Goal: Task Accomplishment & Management: Complete application form

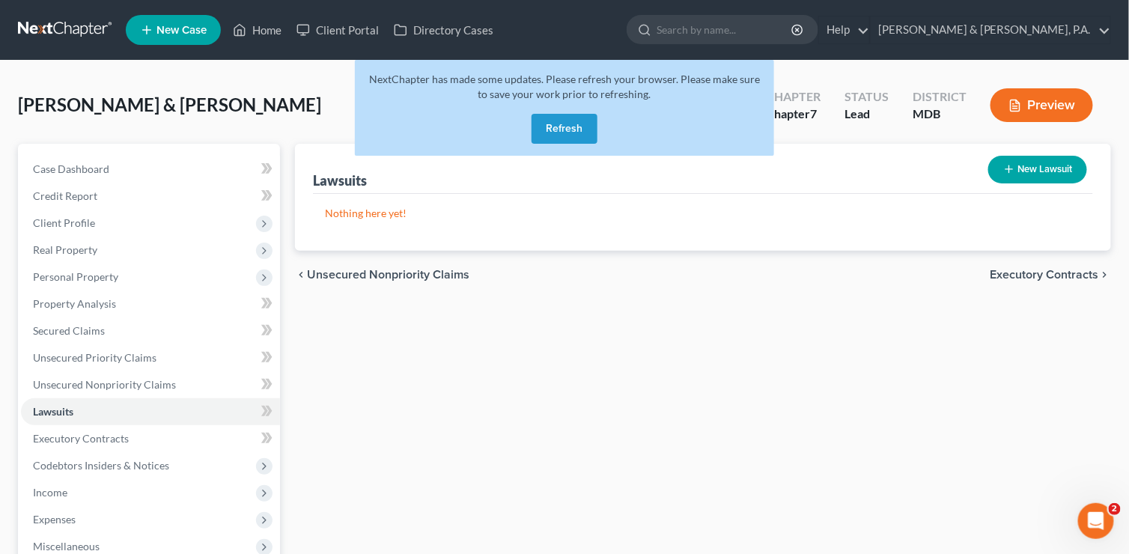
click at [547, 131] on button "Refresh" at bounding box center [564, 129] width 66 height 30
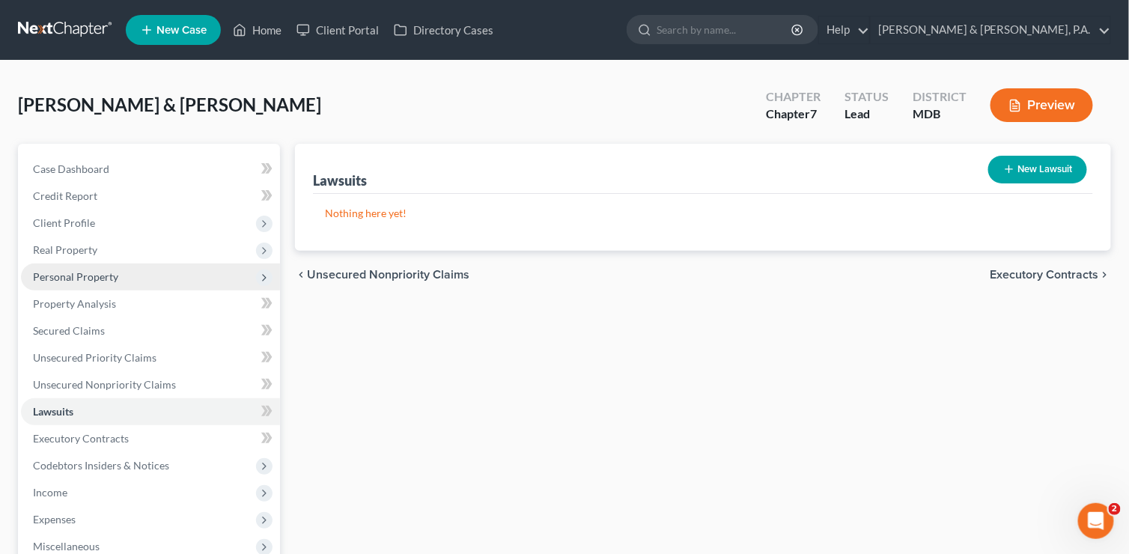
click at [93, 273] on span "Personal Property" at bounding box center [75, 276] width 85 height 13
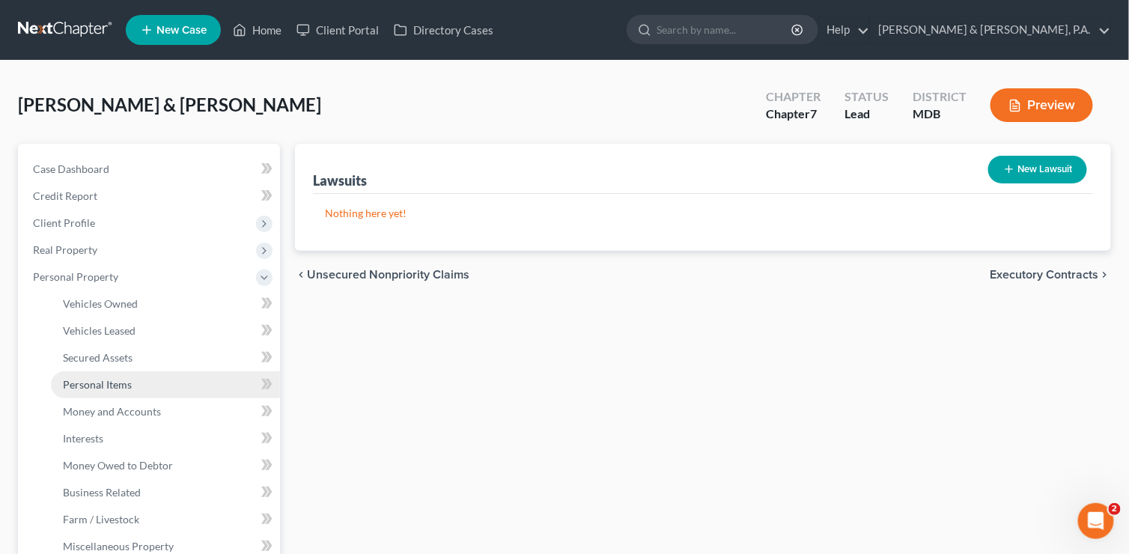
click at [87, 383] on span "Personal Items" at bounding box center [97, 384] width 69 height 13
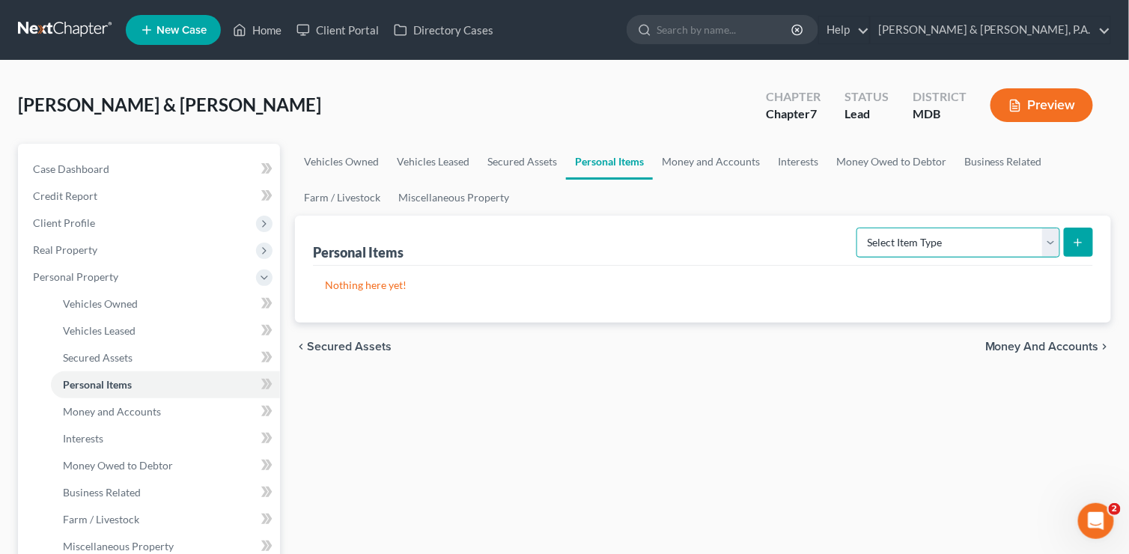
click at [1047, 236] on select "Select Item Type Clothing (A/B: 11) Collectibles Of Value (A/B: 8) Electronics …" at bounding box center [958, 243] width 204 height 30
select select "clothing"
click at [859, 228] on select "Select Item Type Clothing (A/B: 11) Collectibles Of Value (A/B: 8) Electronics …" at bounding box center [958, 243] width 204 height 30
click at [1075, 238] on icon "submit" at bounding box center [1078, 243] width 12 height 12
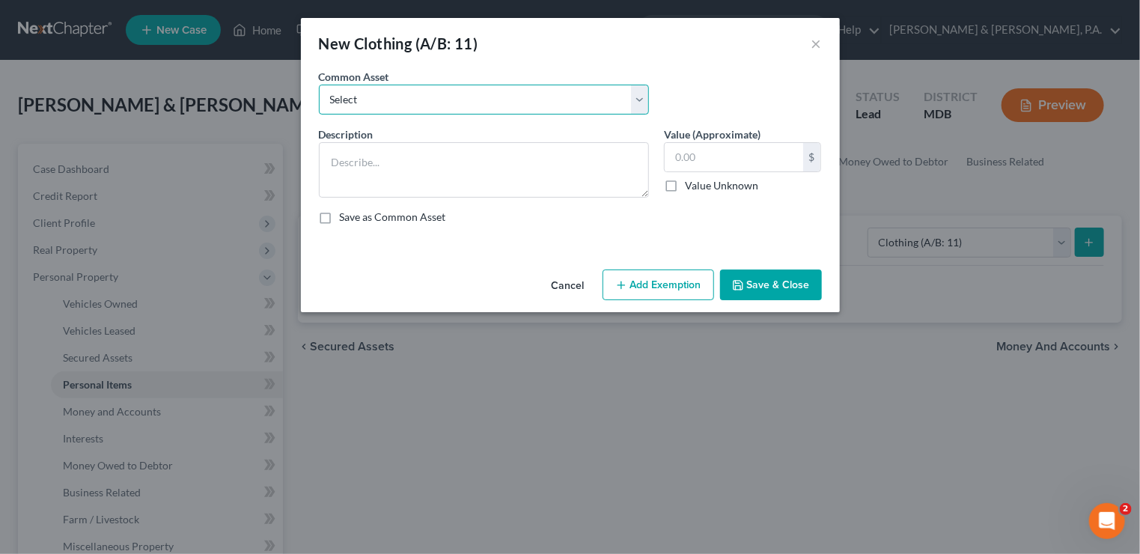
click at [383, 95] on select "Select Women's clothing & footware Men's clothing & footware" at bounding box center [484, 100] width 330 height 30
select select "1"
click at [319, 85] on select "Select Women's clothing & footware Men's clothing & footware" at bounding box center [484, 100] width 330 height 30
type textarea "Men's clothing & footware"
type input "150.00"
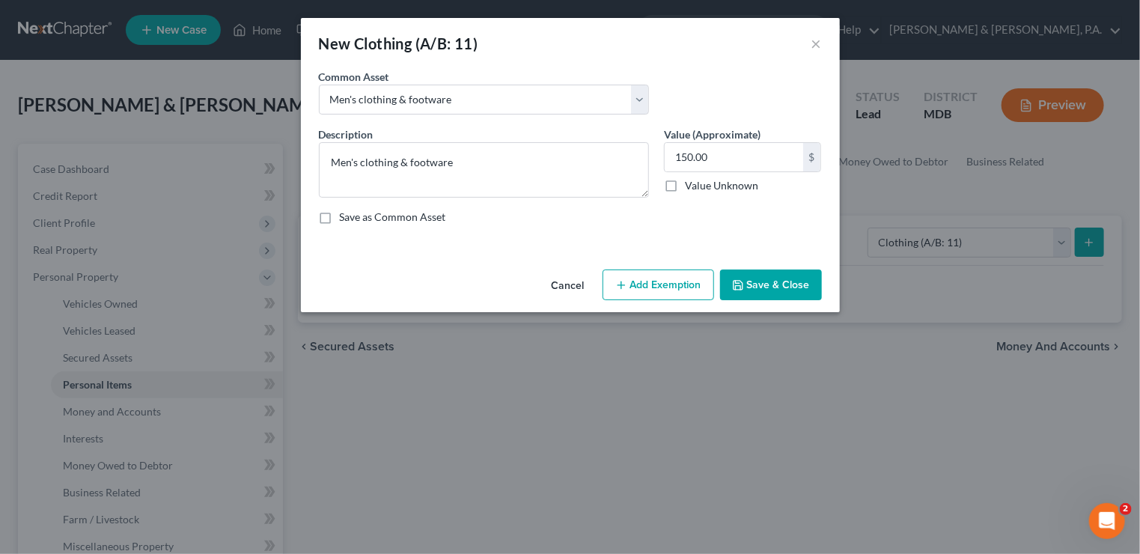
click at [667, 281] on button "Add Exemption" at bounding box center [659, 284] width 112 height 31
select select "2"
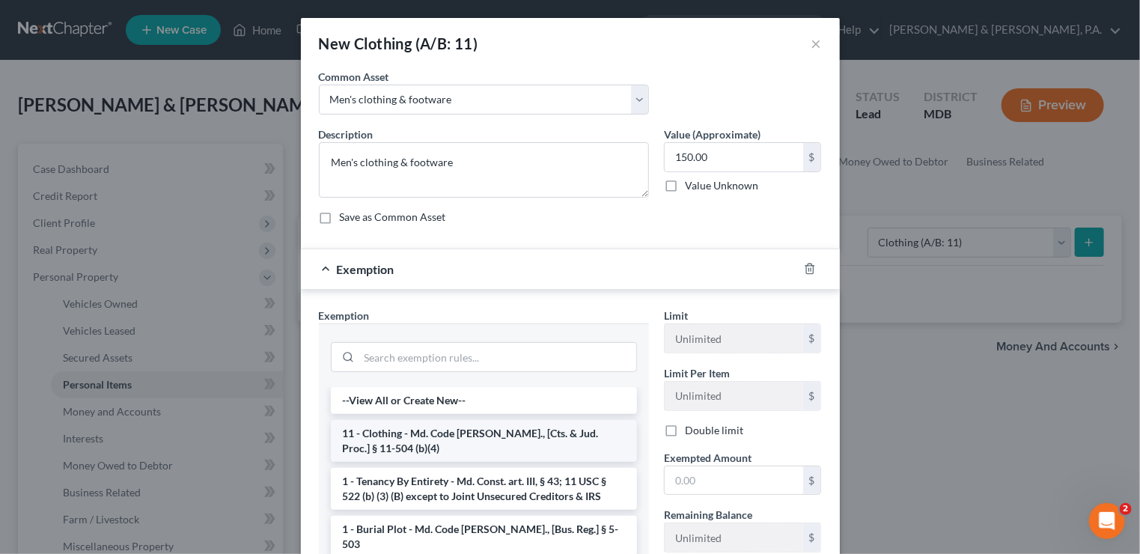
click at [467, 436] on li "11 - Clothing - Md. Code Ann., [Cts. & Jud. Proc.] § 11-504 (b)(4)" at bounding box center [484, 441] width 306 height 42
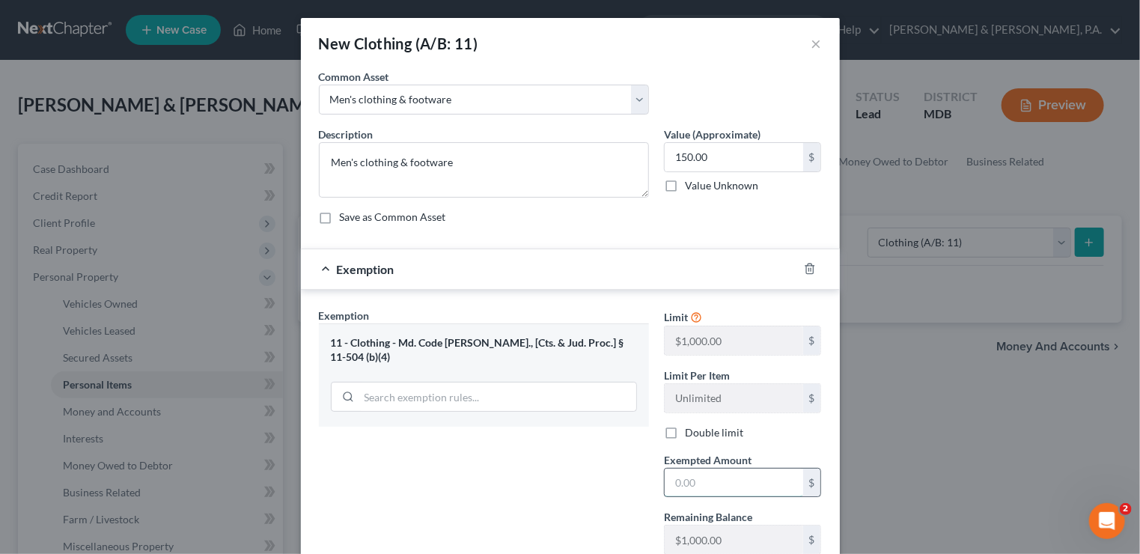
click at [686, 487] on input "text" at bounding box center [734, 483] width 138 height 28
type input "150"
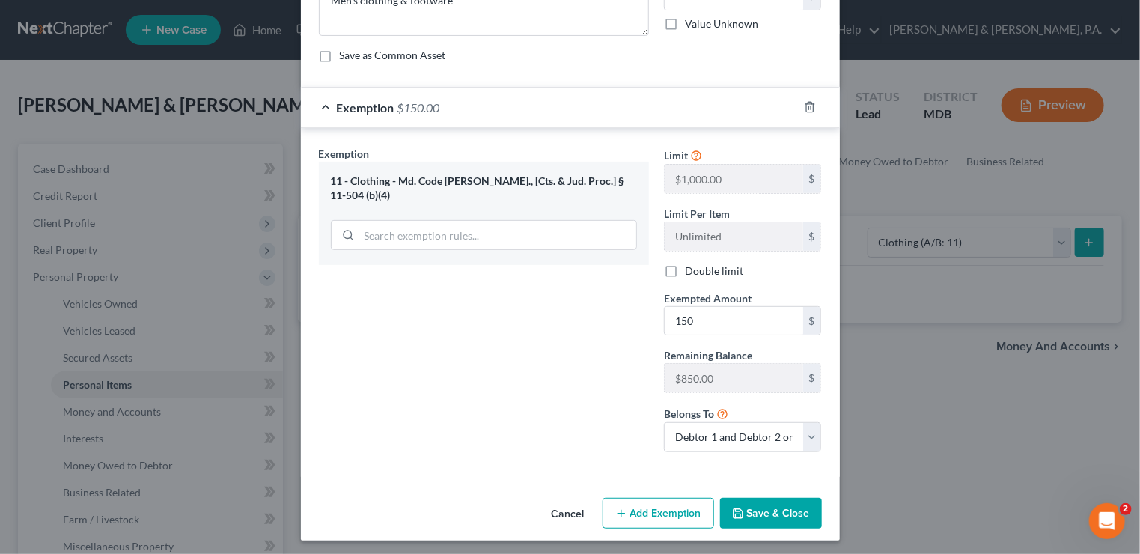
click at [737, 508] on icon "button" at bounding box center [738, 514] width 12 height 12
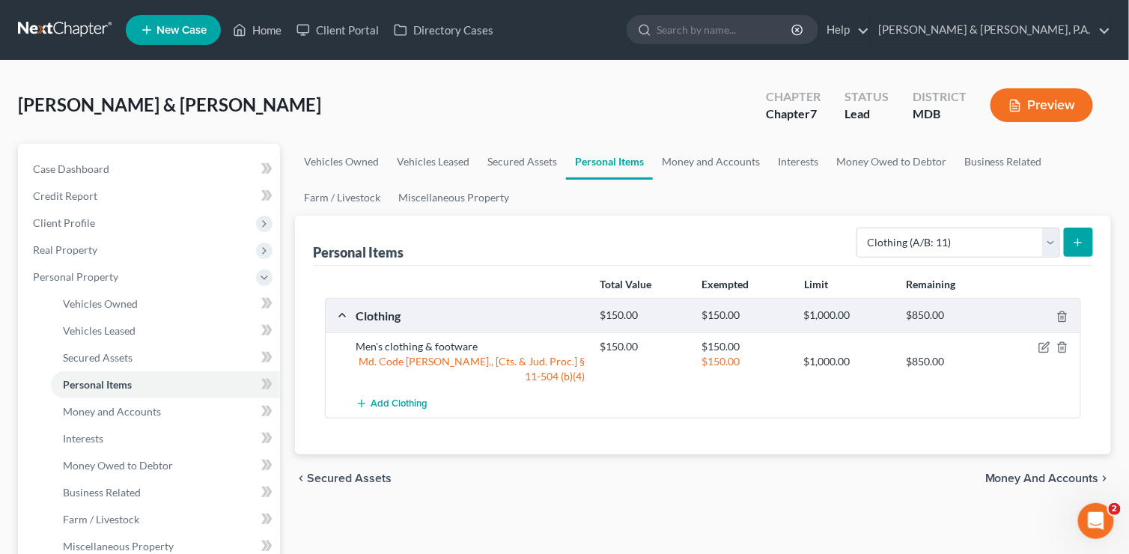
click at [1075, 243] on icon "submit" at bounding box center [1078, 243] width 12 height 12
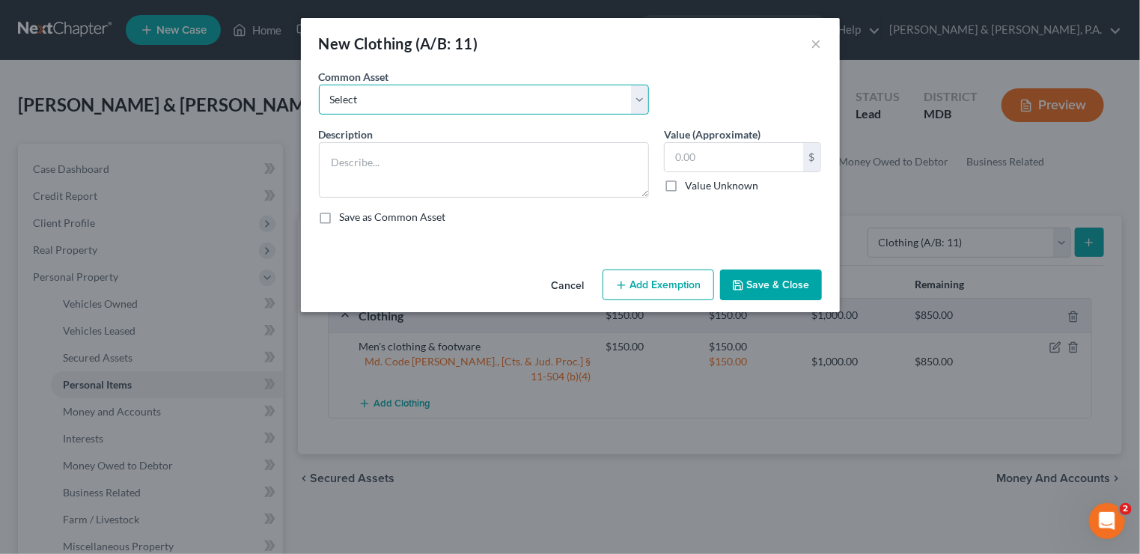
click at [636, 92] on select "Select Women's clothing & footware Men's clothing & footware" at bounding box center [484, 100] width 330 height 30
select select "0"
click at [319, 85] on select "Select Women's clothing & footware Men's clothing & footware" at bounding box center [484, 100] width 330 height 30
type textarea "Women's clothing & footware"
type input "250.00"
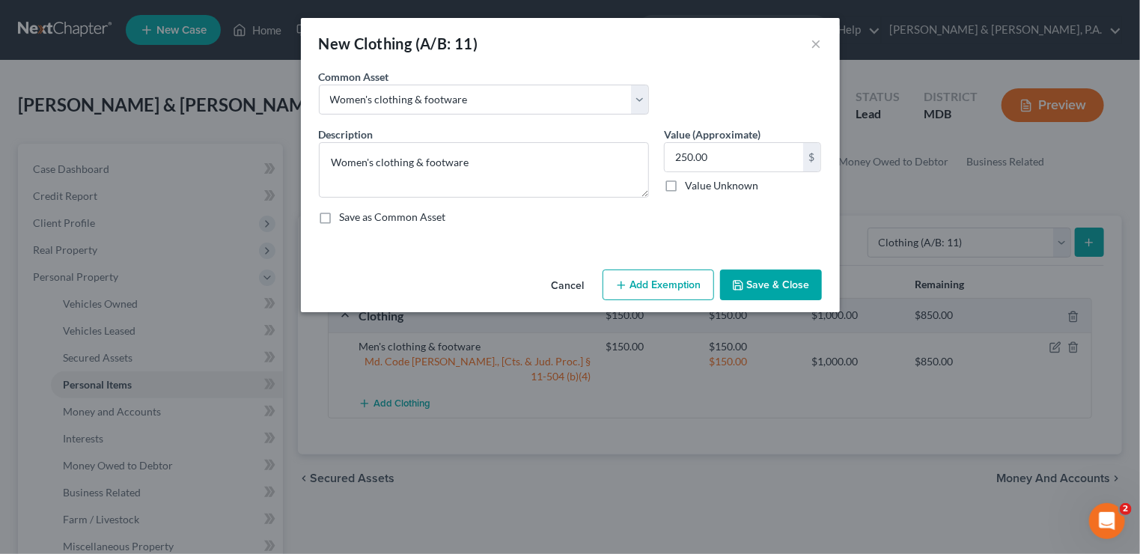
click at [648, 285] on button "Add Exemption" at bounding box center [659, 284] width 112 height 31
select select "2"
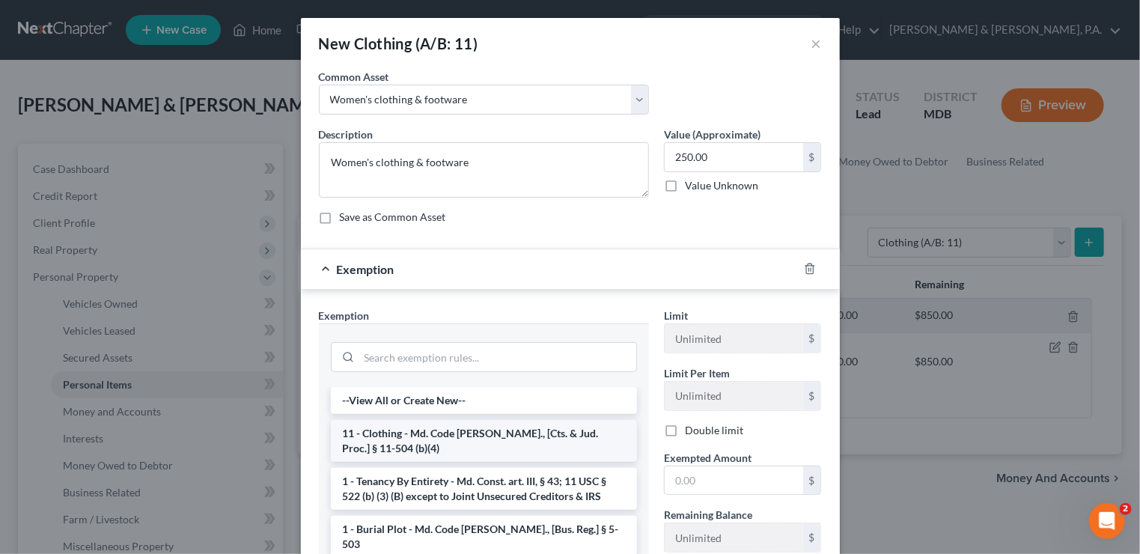
click at [498, 433] on li "11 - Clothing - Md. Code Ann., [Cts. & Jud. Proc.] § 11-504 (b)(4)" at bounding box center [484, 441] width 306 height 42
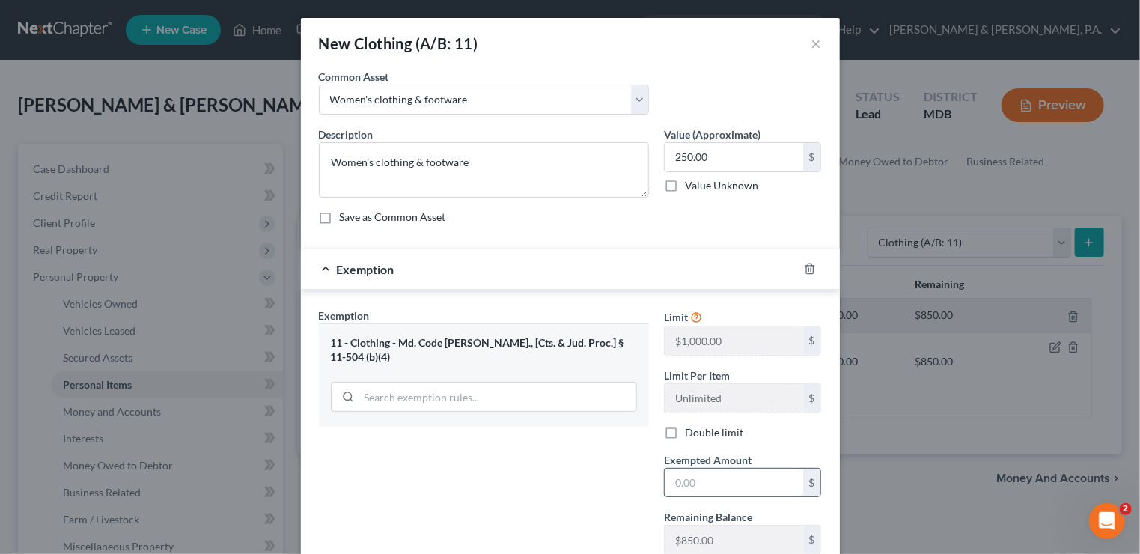
click at [710, 478] on input "text" at bounding box center [734, 483] width 138 height 28
type input "250"
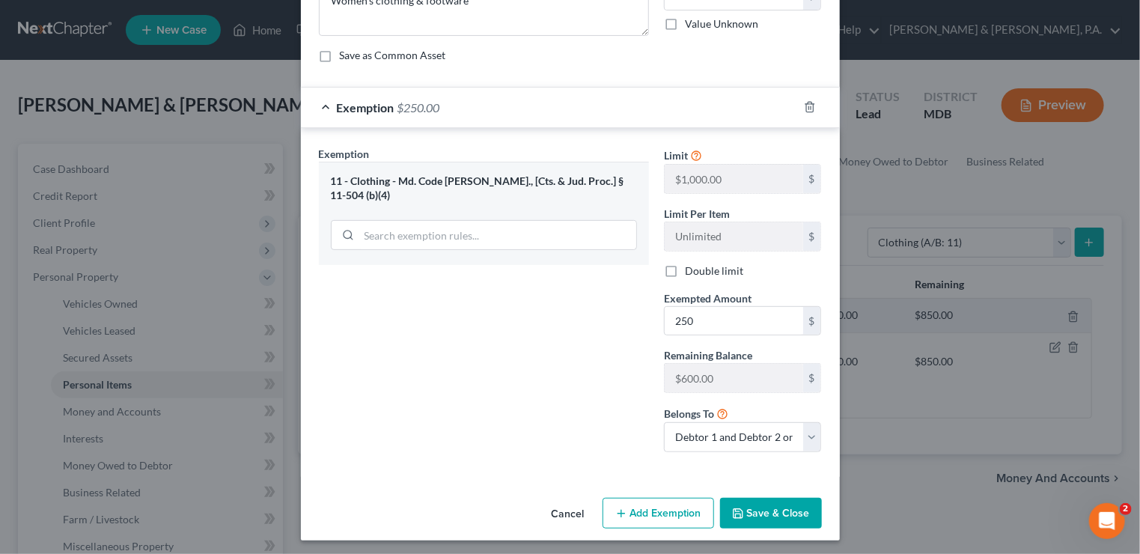
click at [758, 503] on button "Save & Close" at bounding box center [771, 513] width 102 height 31
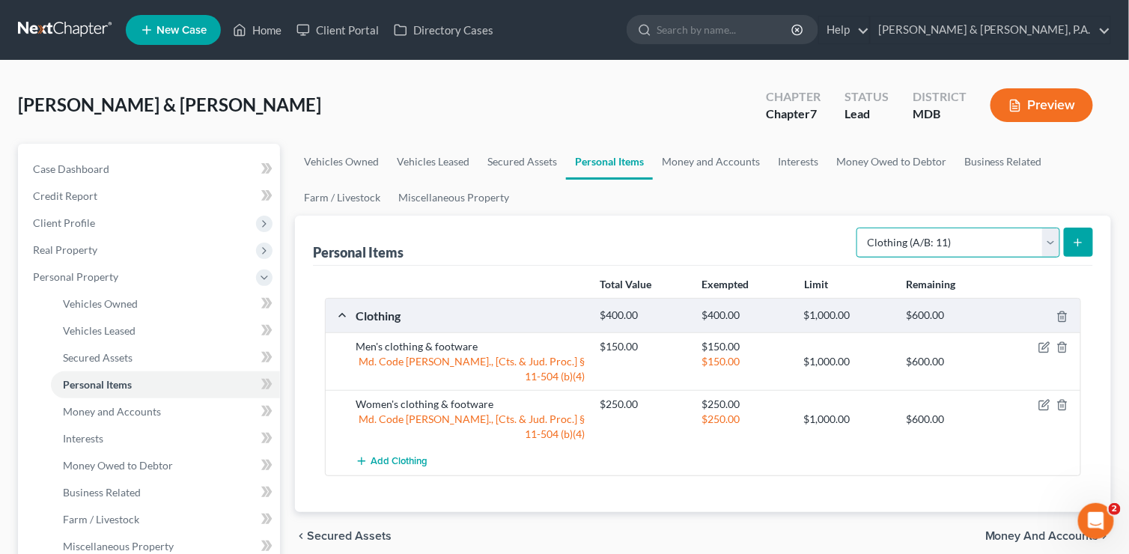
click at [1053, 243] on select "Select Item Type Clothing (A/B: 11) Collectibles Of Value (A/B: 8) Electronics …" at bounding box center [958, 243] width 204 height 30
select select "jewelry"
click at [859, 228] on select "Select Item Type Clothing (A/B: 11) Collectibles Of Value (A/B: 8) Electronics …" at bounding box center [958, 243] width 204 height 30
click at [1086, 236] on button "submit" at bounding box center [1078, 242] width 29 height 29
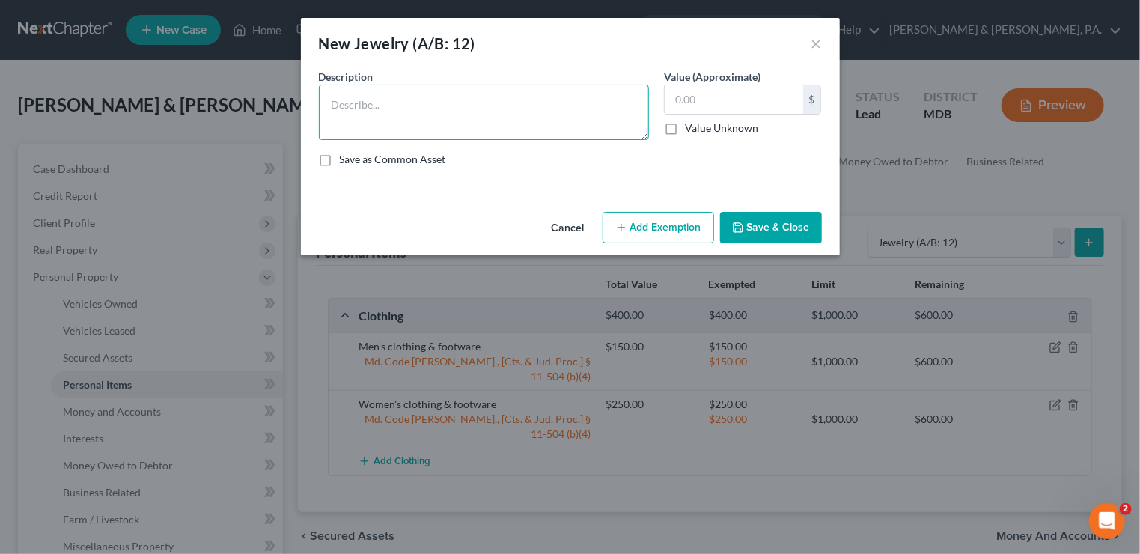
click at [397, 94] on textarea at bounding box center [484, 112] width 330 height 55
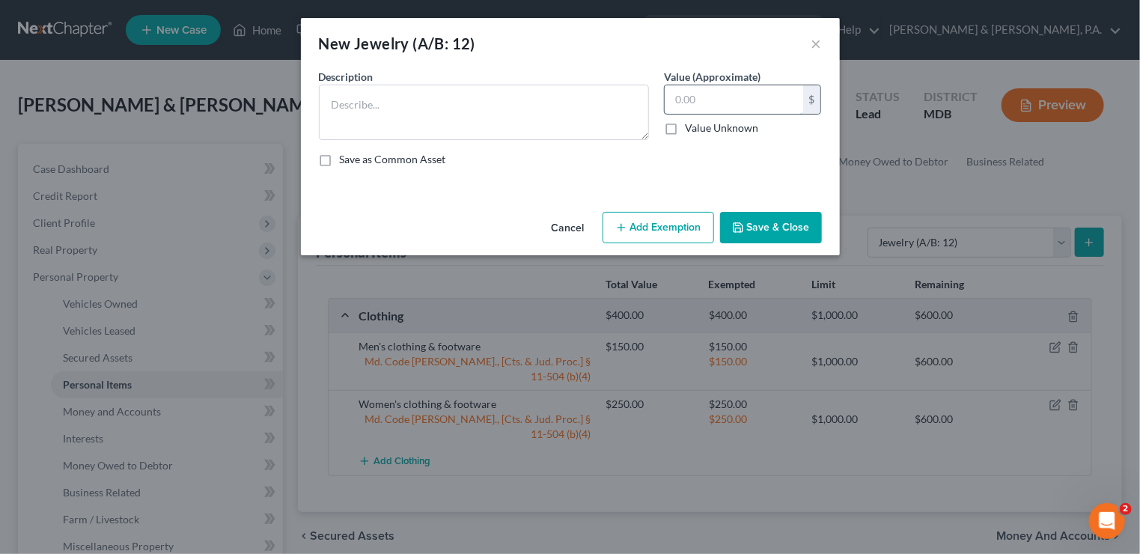
click at [743, 104] on input "text" at bounding box center [734, 99] width 138 height 28
type input "450"
click at [405, 101] on textarea at bounding box center [484, 112] width 330 height 55
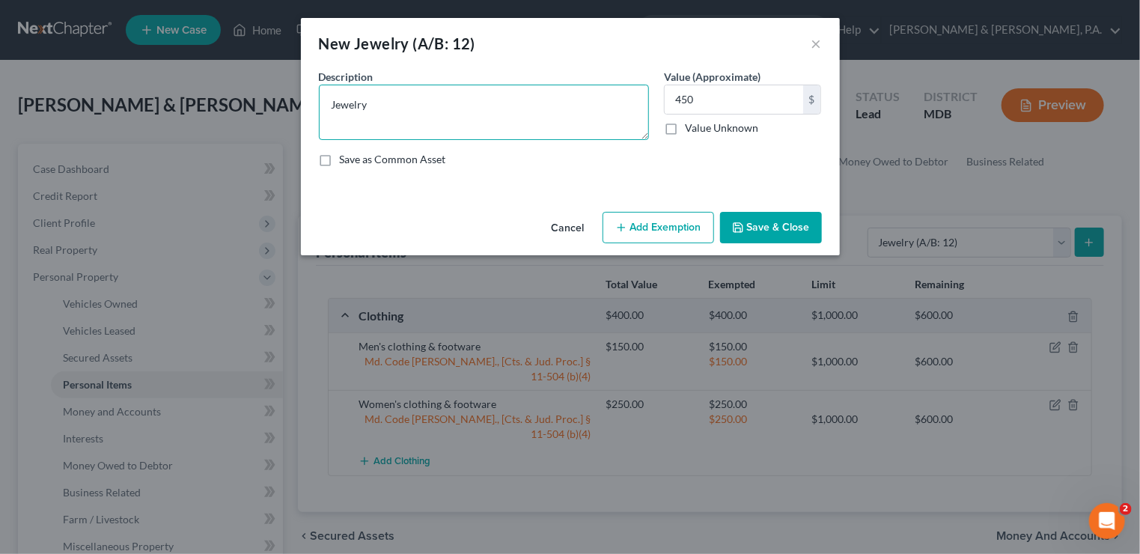
type textarea "Jewelry"
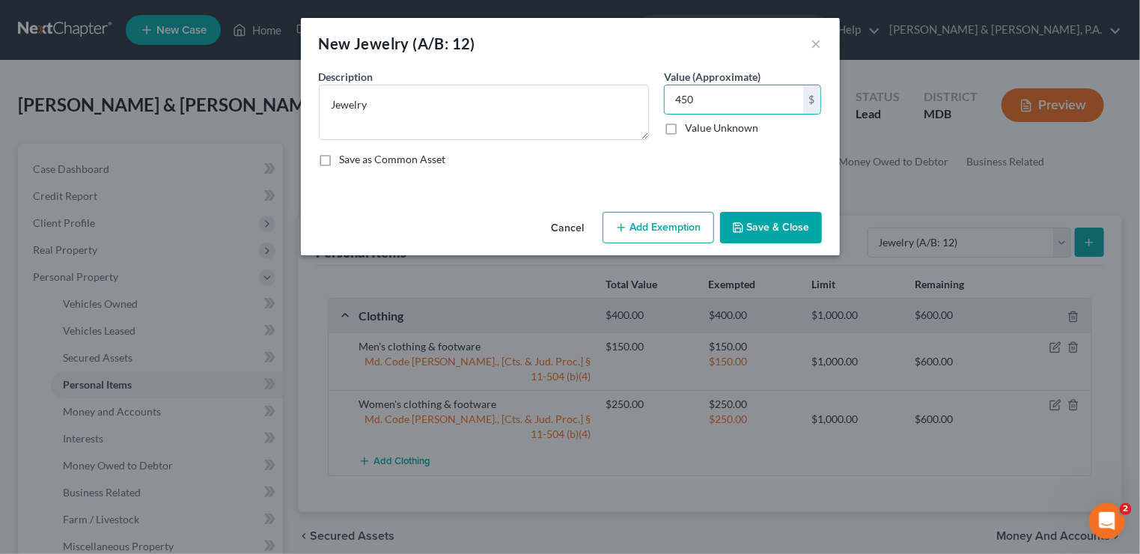
click at [671, 224] on button "Add Exemption" at bounding box center [659, 227] width 112 height 31
select select "2"
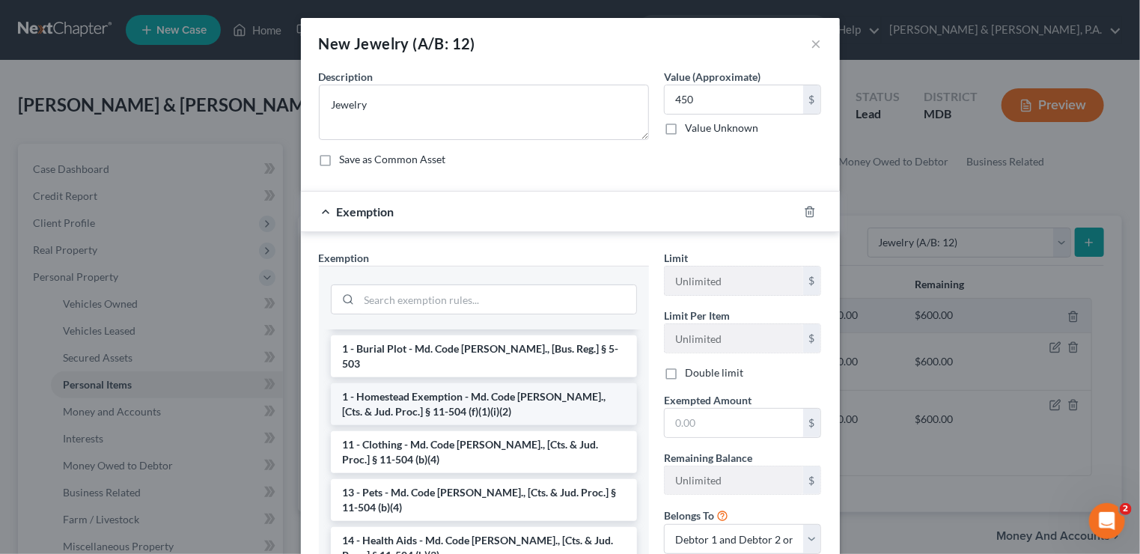
scroll to position [150, 0]
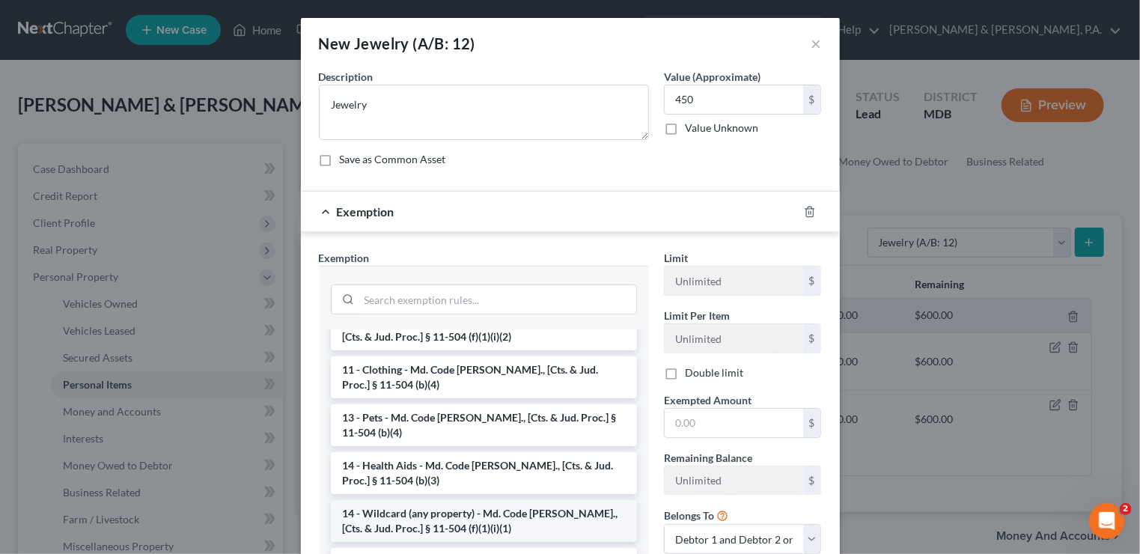
click at [457, 502] on li "14 - Wildcard (any property) - Md. Code Ann., [Cts. & Jud. Proc.] § 11-504 (f)(…" at bounding box center [484, 521] width 306 height 42
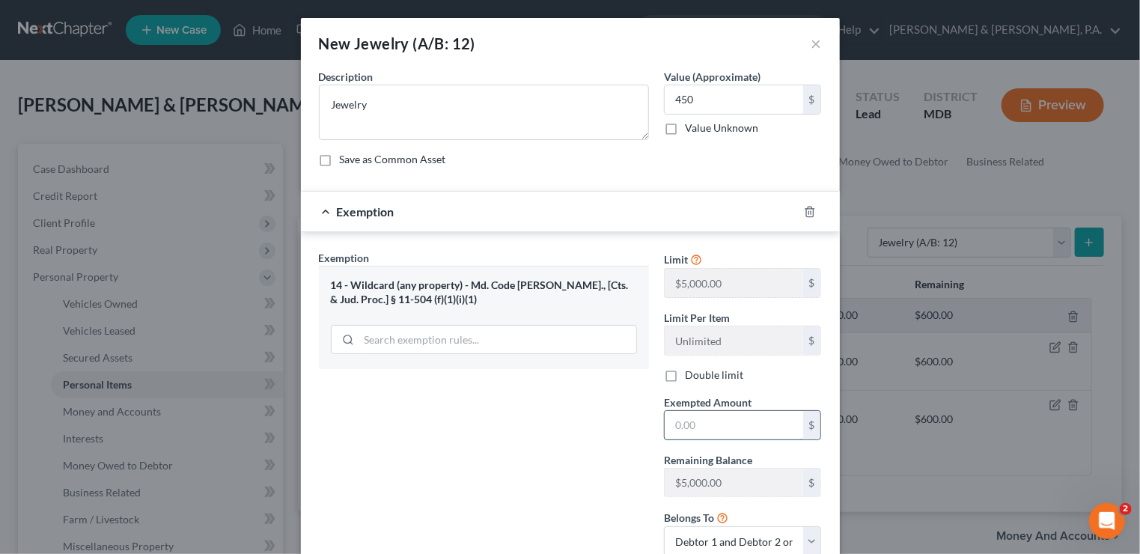
click at [704, 424] on input "text" at bounding box center [734, 425] width 138 height 28
type input "1"
type input "450"
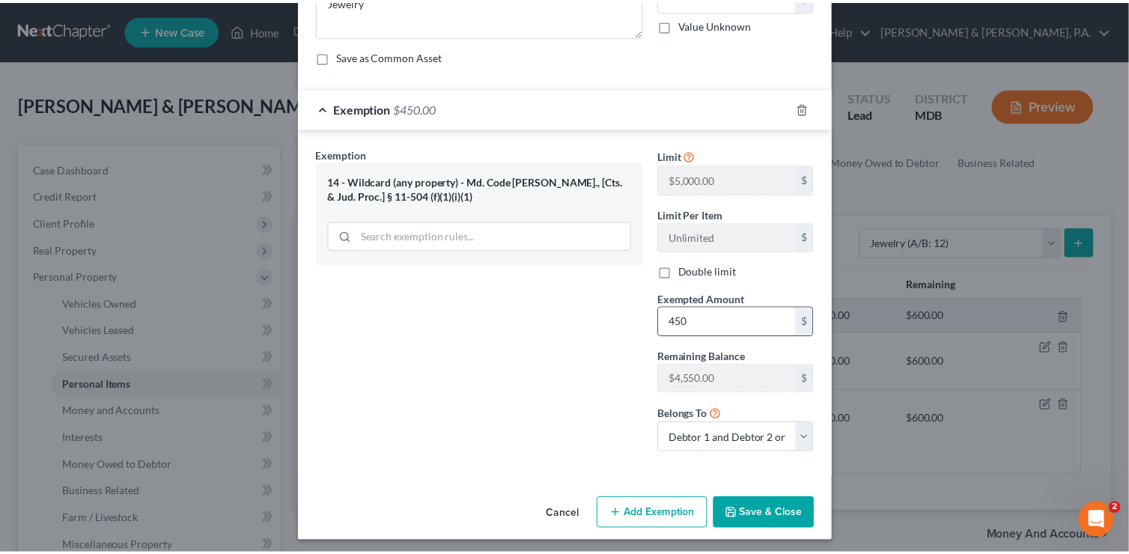
scroll to position [105, 0]
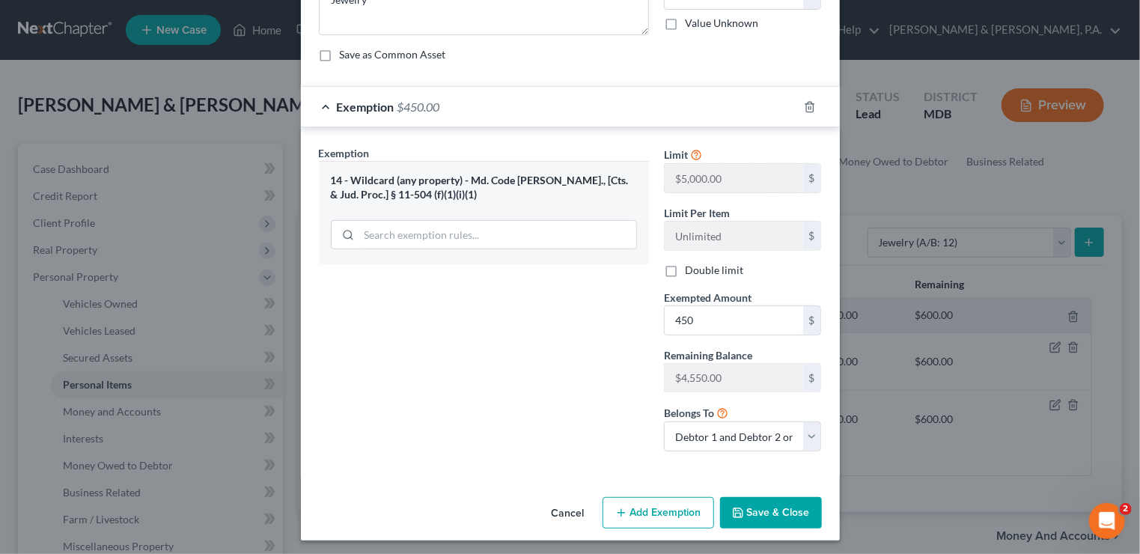
click at [773, 508] on button "Save & Close" at bounding box center [771, 512] width 102 height 31
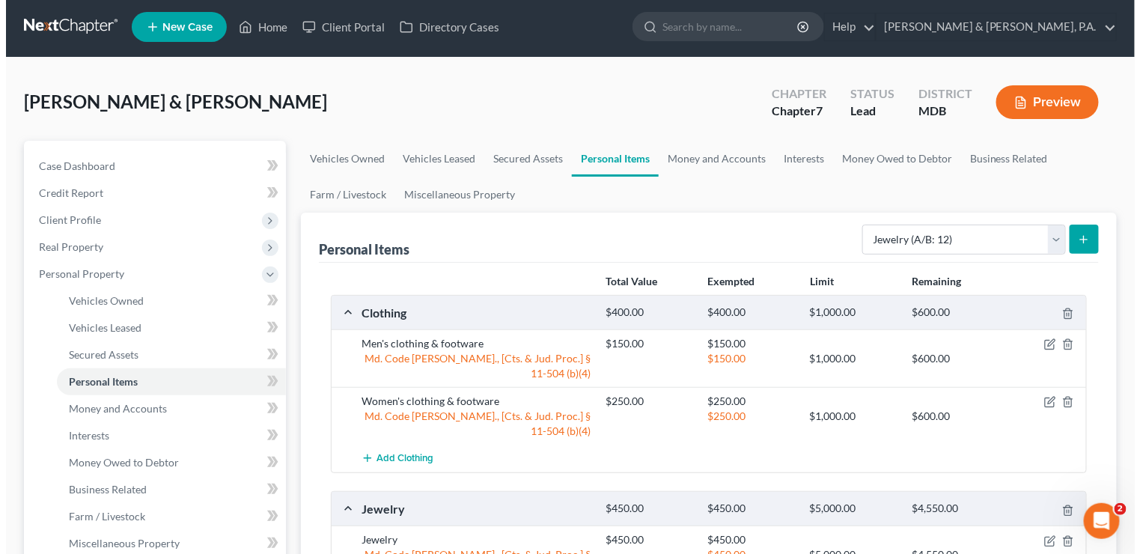
scroll to position [0, 0]
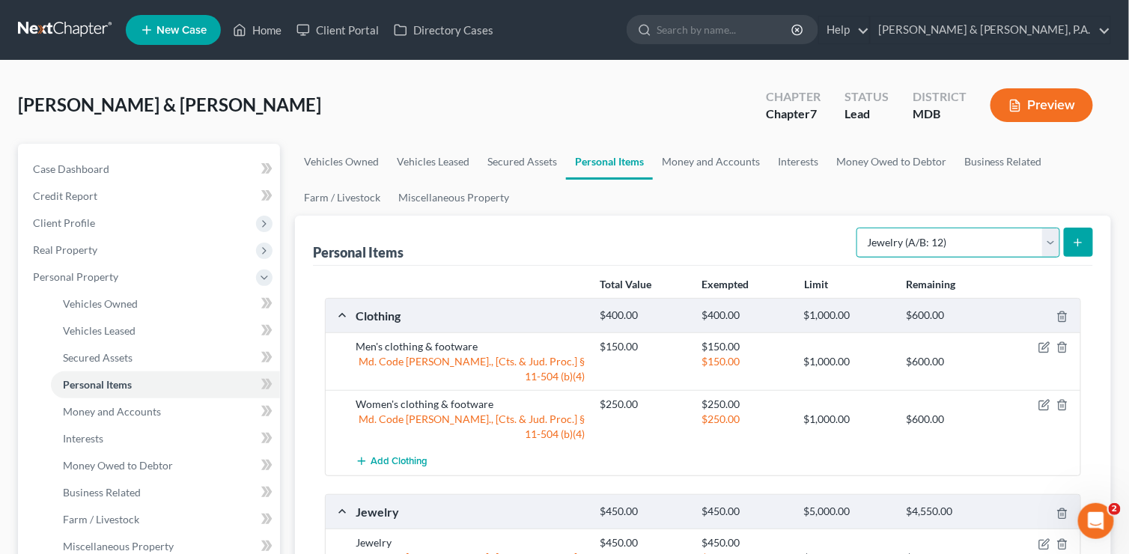
click at [1052, 240] on select "Select Item Type Clothing (A/B: 11) Collectibles Of Value (A/B: 8) Electronics …" at bounding box center [958, 243] width 204 height 30
select select "sports_and_hobby_equipment"
click at [859, 228] on select "Select Item Type Clothing (A/B: 11) Collectibles Of Value (A/B: 8) Electronics …" at bounding box center [958, 243] width 204 height 30
click at [1078, 240] on line "submit" at bounding box center [1078, 242] width 0 height 7
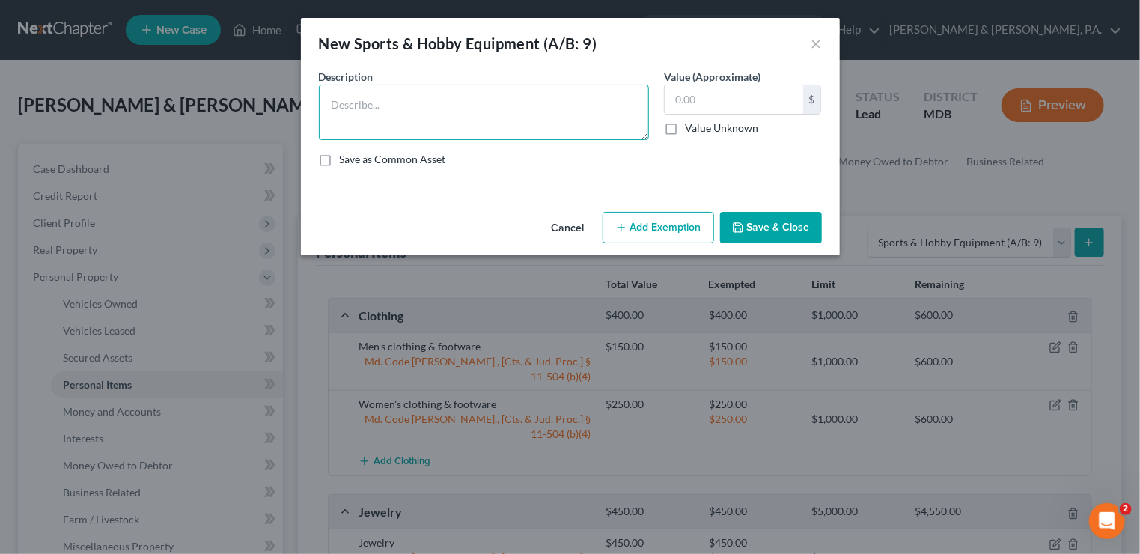
click at [413, 92] on textarea at bounding box center [484, 112] width 330 height 55
type textarea "Sporting goods"
type input "150"
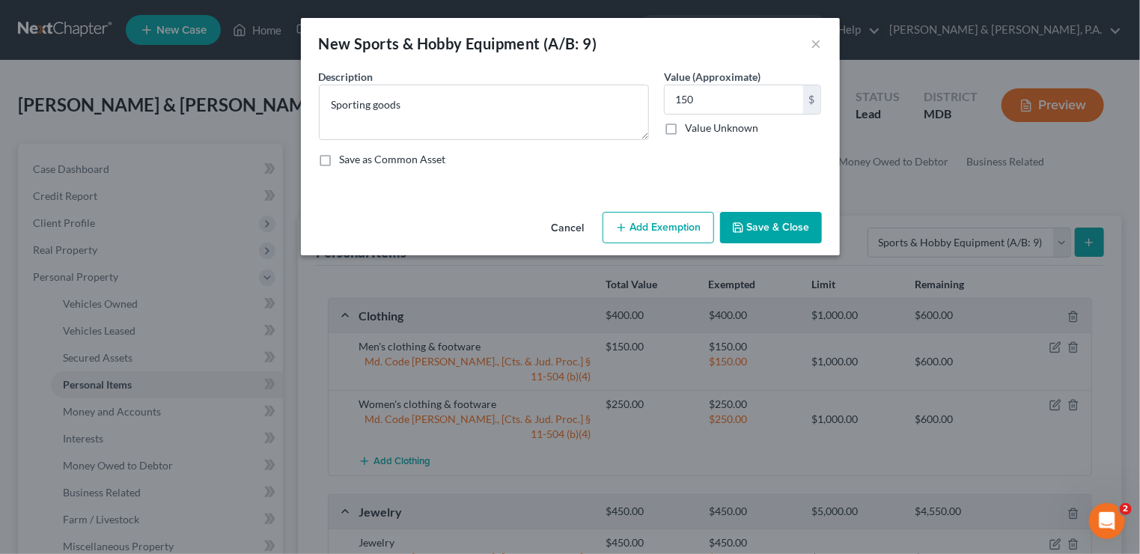
click at [675, 232] on button "Add Exemption" at bounding box center [659, 227] width 112 height 31
select select "2"
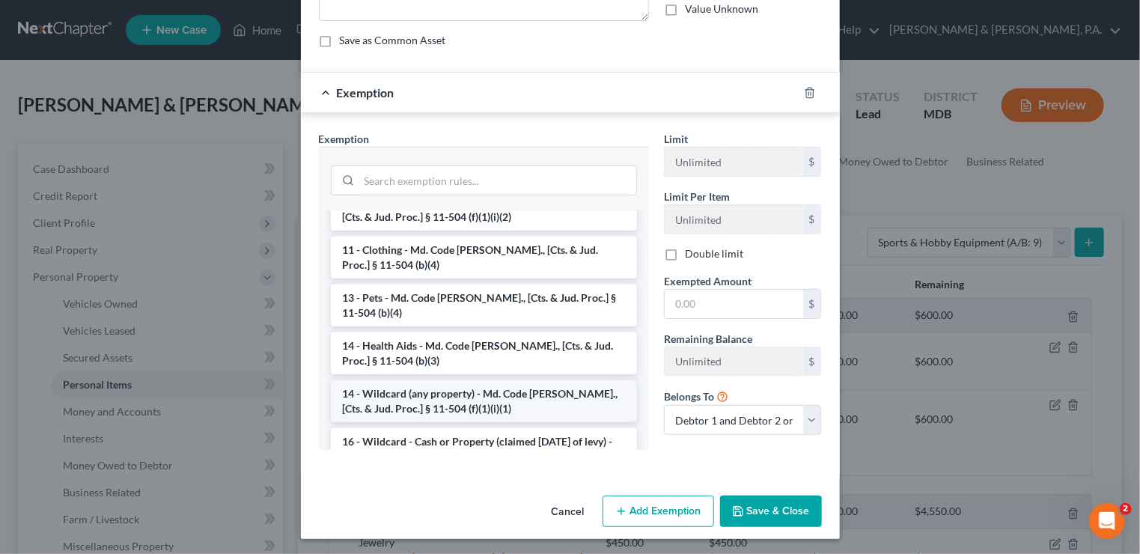
scroll to position [150, 0]
click at [497, 383] on li "14 - Wildcard (any property) - Md. Code Ann., [Cts. & Jud. Proc.] § 11-504 (f)(…" at bounding box center [484, 402] width 306 height 42
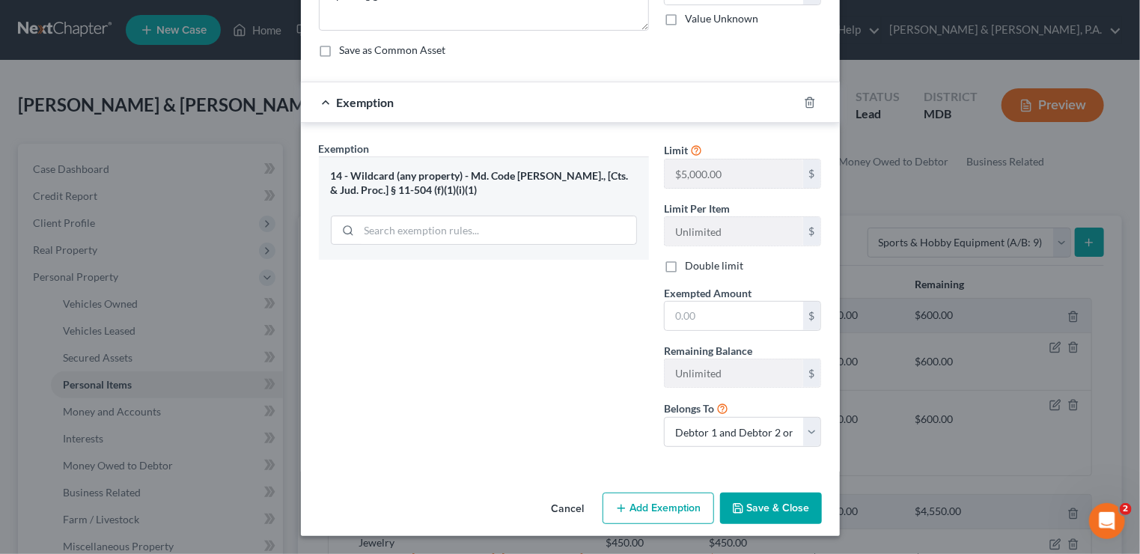
scroll to position [105, 0]
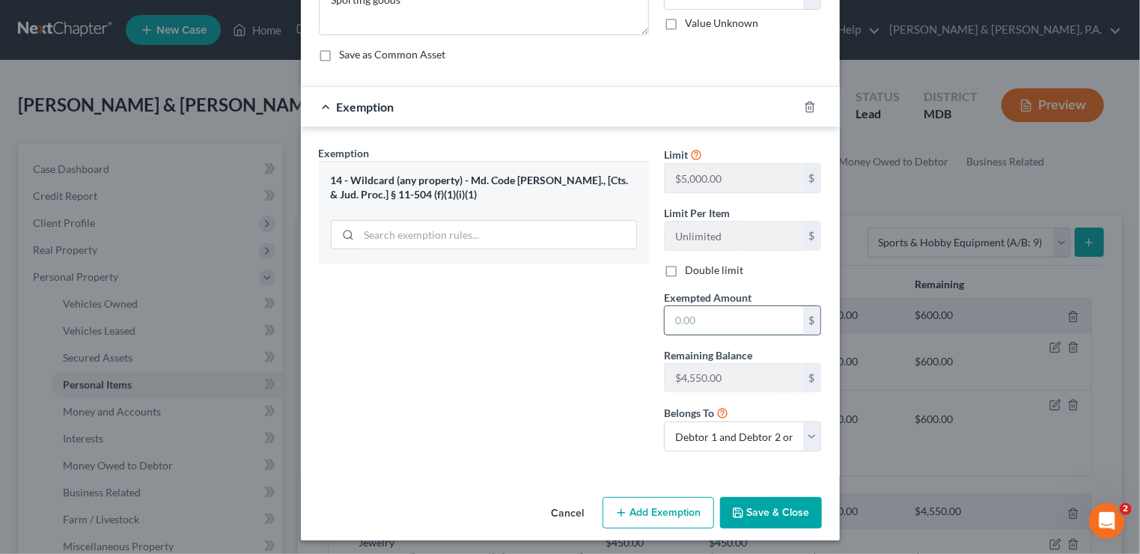
click at [744, 323] on input "text" at bounding box center [734, 320] width 138 height 28
type input "150"
click at [771, 511] on button "Save & Close" at bounding box center [771, 512] width 102 height 31
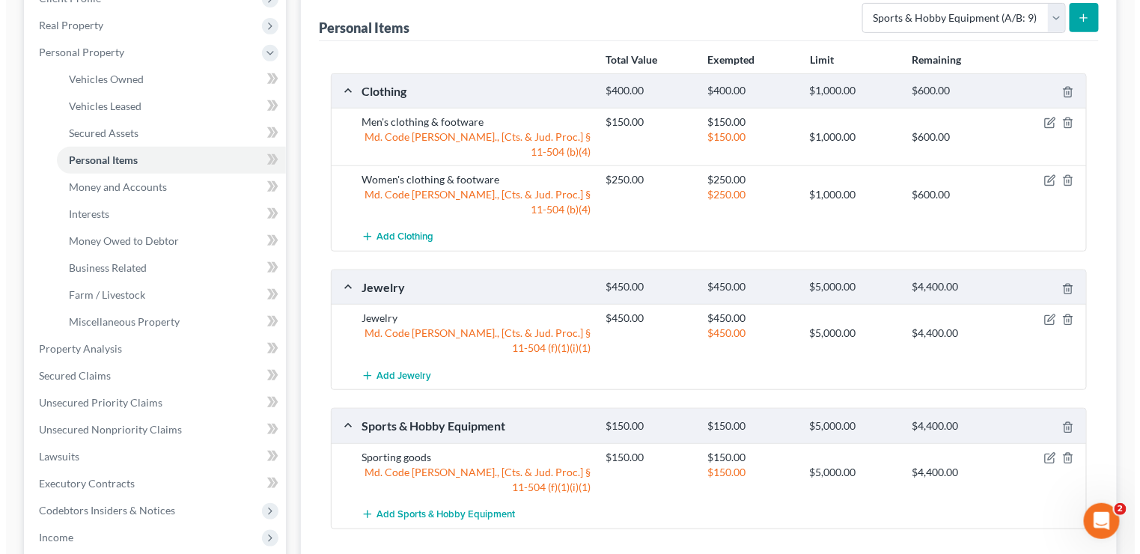
scroll to position [0, 0]
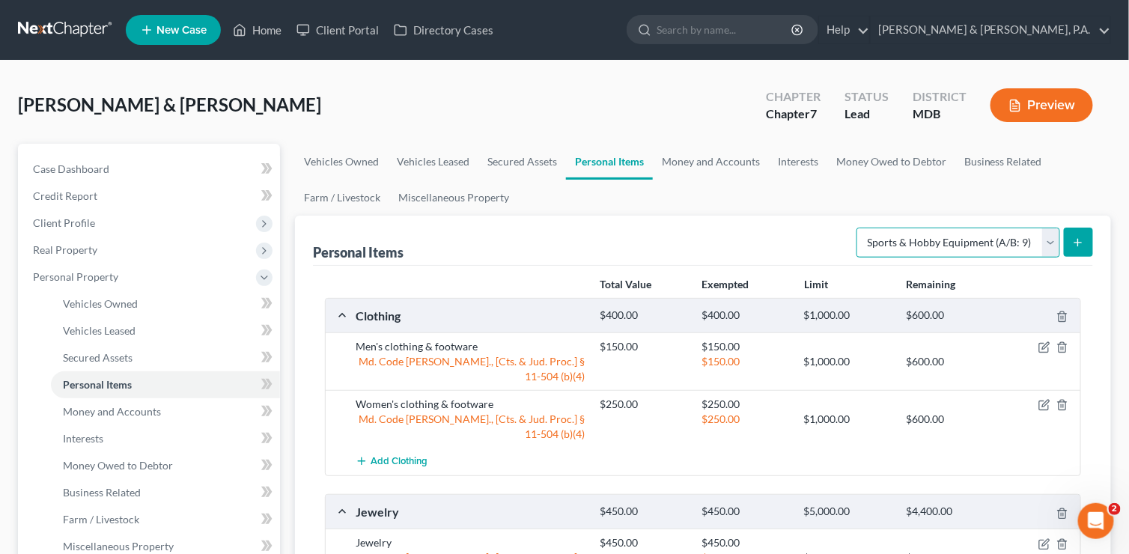
click at [1055, 243] on select "Select Item Type Clothing (A/B: 11) Collectibles Of Value (A/B: 8) Electronics …" at bounding box center [958, 243] width 204 height 30
select select "household_goods"
click at [859, 228] on select "Select Item Type Clothing (A/B: 11) Collectibles Of Value (A/B: 8) Electronics …" at bounding box center [958, 243] width 204 height 30
click at [1073, 240] on icon "submit" at bounding box center [1078, 243] width 12 height 12
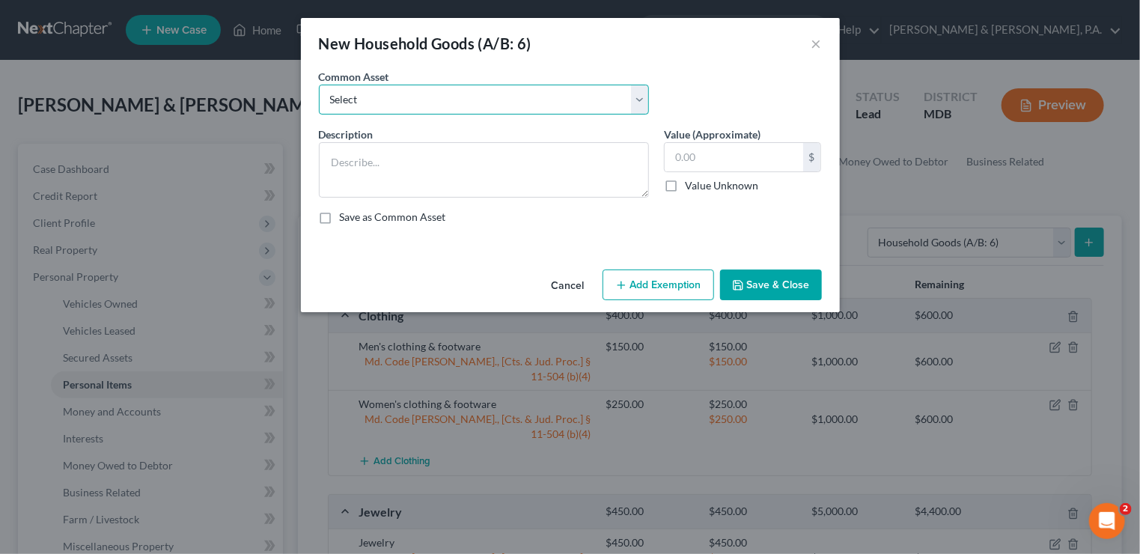
click at [645, 95] on select "Select Livingroom furnishings Kitchenware & appliances Household electronics (T…" at bounding box center [484, 100] width 330 height 30
select select "0"
click at [319, 85] on select "Select Livingroom furnishings Kitchenware & appliances Household electronics (T…" at bounding box center [484, 100] width 330 height 30
type textarea "Livingroom furnishings"
type input "250.00"
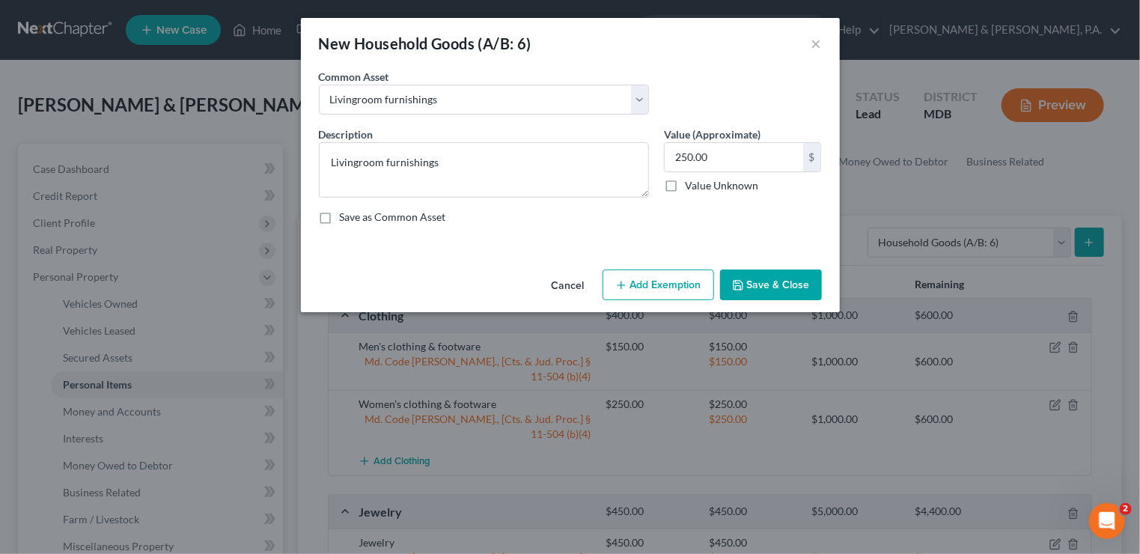
click at [663, 281] on button "Add Exemption" at bounding box center [659, 284] width 112 height 31
select select "2"
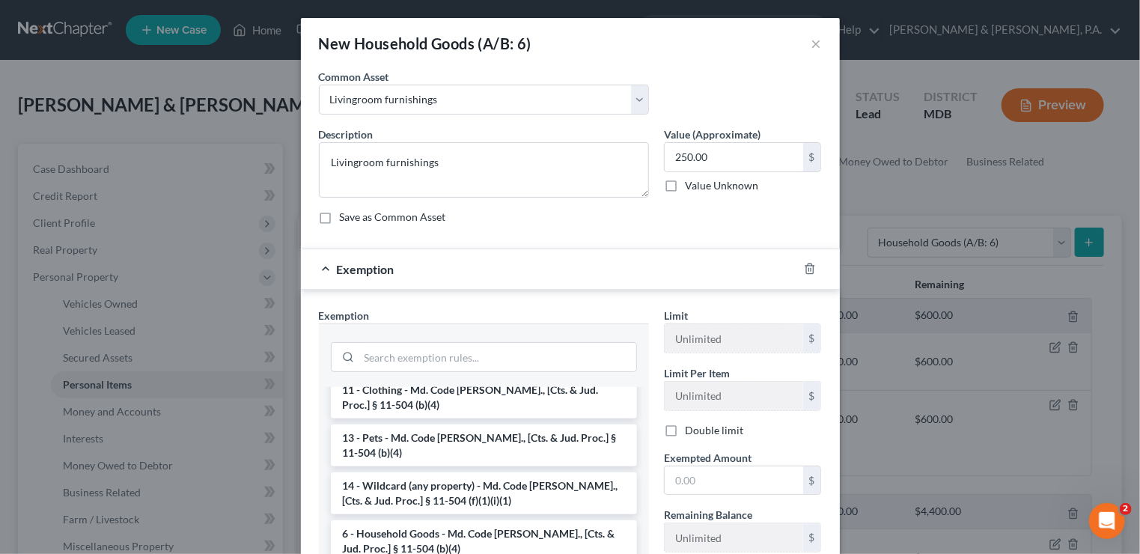
scroll to position [75, 0]
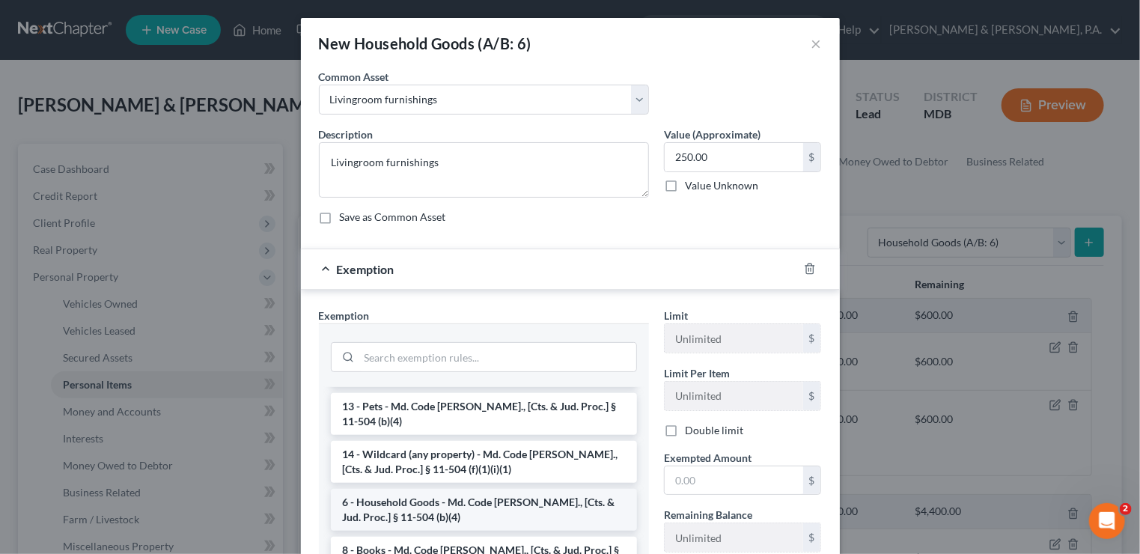
click at [531, 505] on li "6 - Household Goods - Md. Code Ann., [Cts. & Jud. Proc.] § 11-504 (b)(4)" at bounding box center [484, 510] width 306 height 42
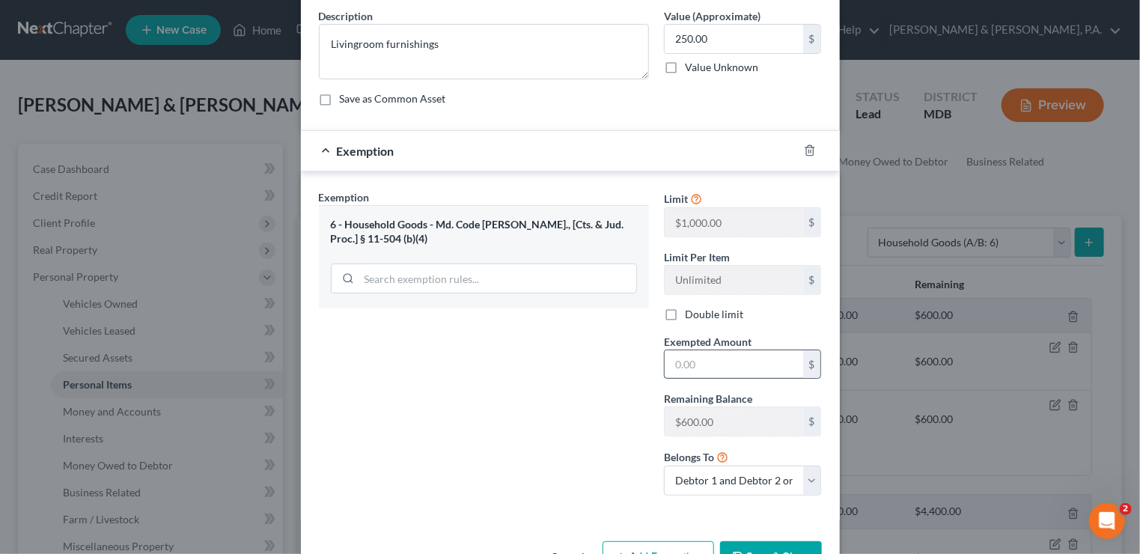
scroll to position [150, 0]
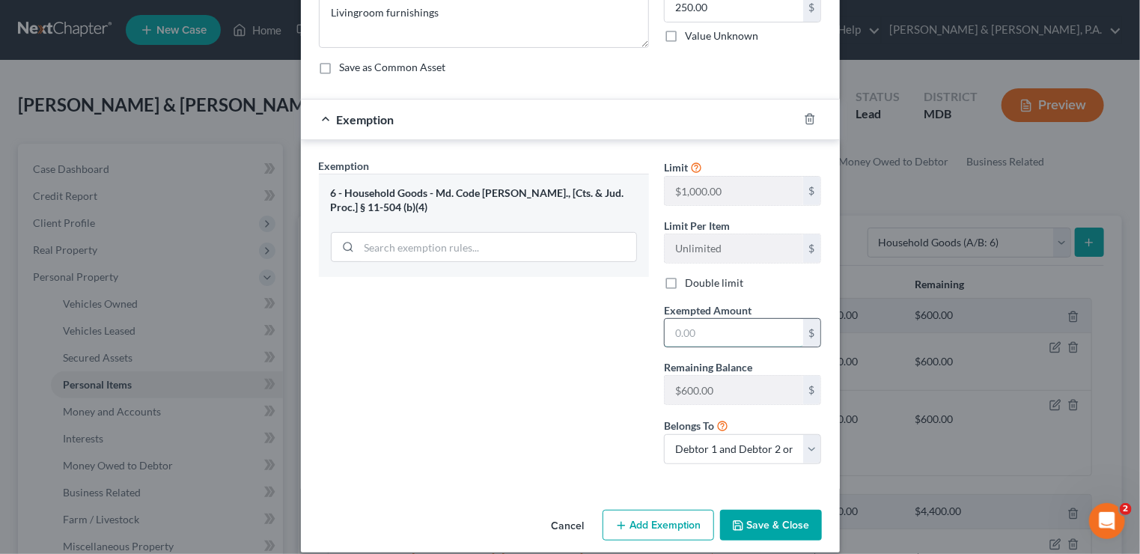
click at [716, 336] on input "text" at bounding box center [734, 333] width 138 height 28
type input "250"
click at [740, 514] on button "Save & Close" at bounding box center [771, 525] width 102 height 31
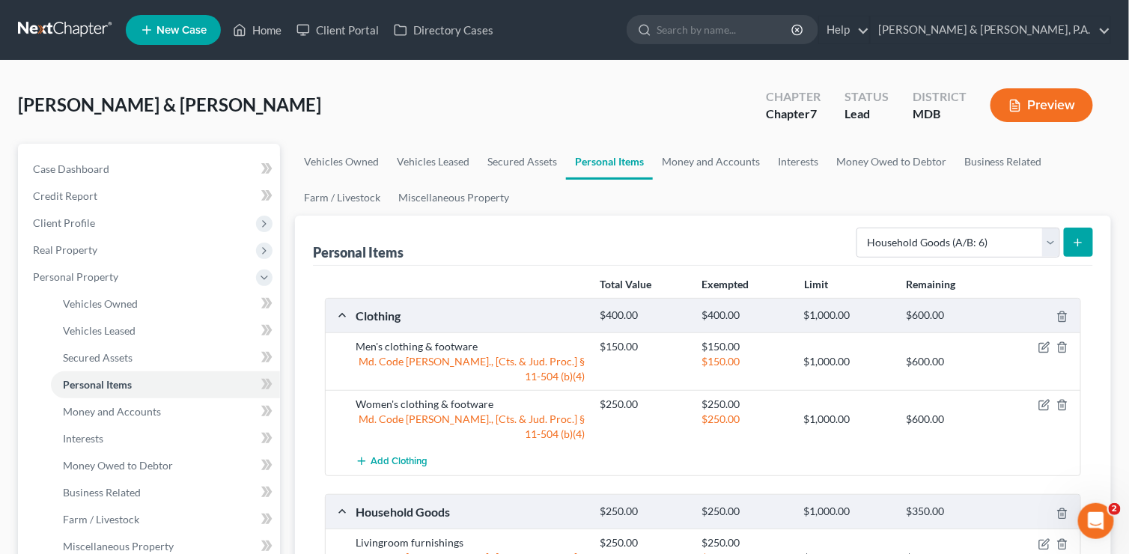
click at [1082, 231] on button "submit" at bounding box center [1078, 242] width 29 height 29
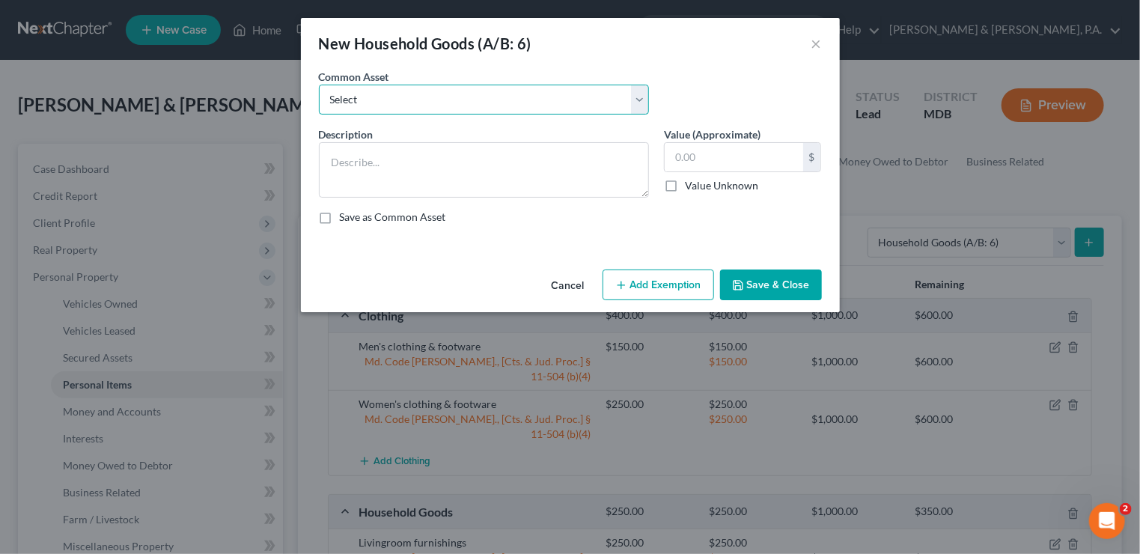
click at [632, 102] on select "Select Livingroom furnishings Kitchenware & appliances Household electronics (T…" at bounding box center [484, 100] width 330 height 30
select select "3"
click at [319, 85] on select "Select Livingroom furnishings Kitchenware & appliances Household electronics (T…" at bounding box center [484, 100] width 330 height 30
type textarea "Bedroom furnishings"
type input "250.00"
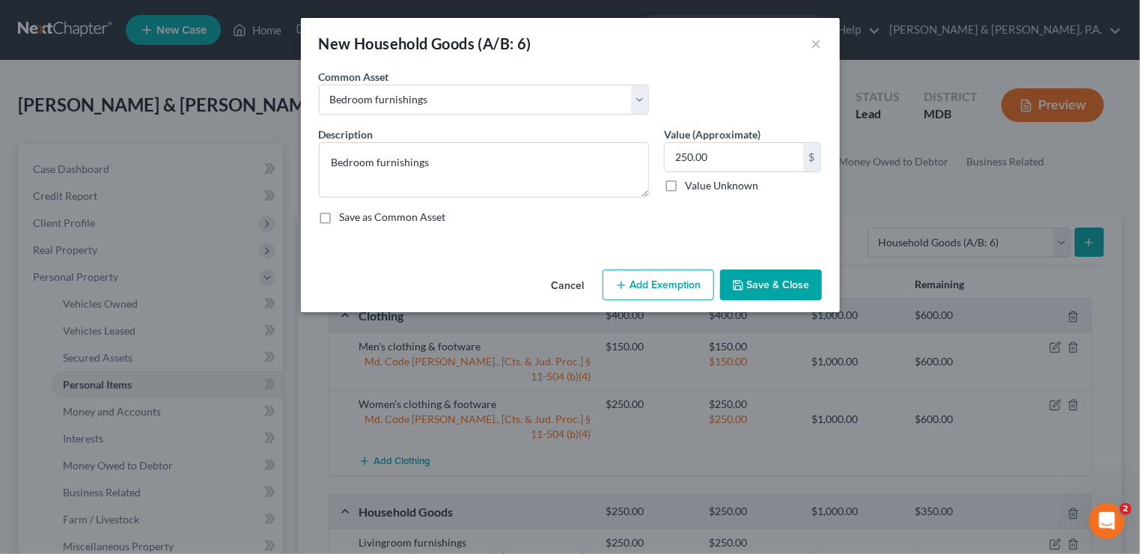
click at [674, 284] on button "Add Exemption" at bounding box center [659, 284] width 112 height 31
select select "2"
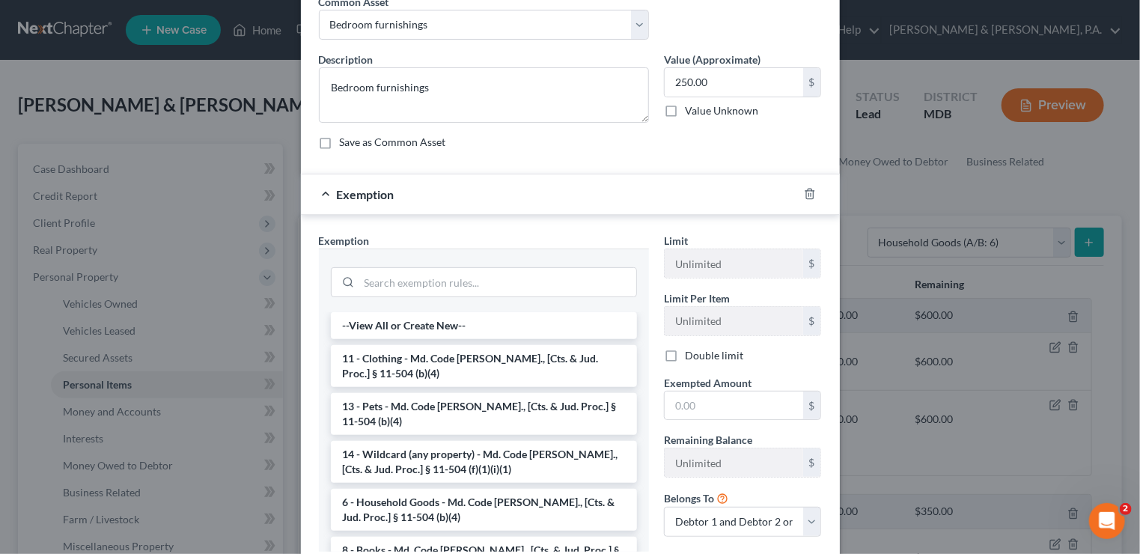
scroll to position [75, 0]
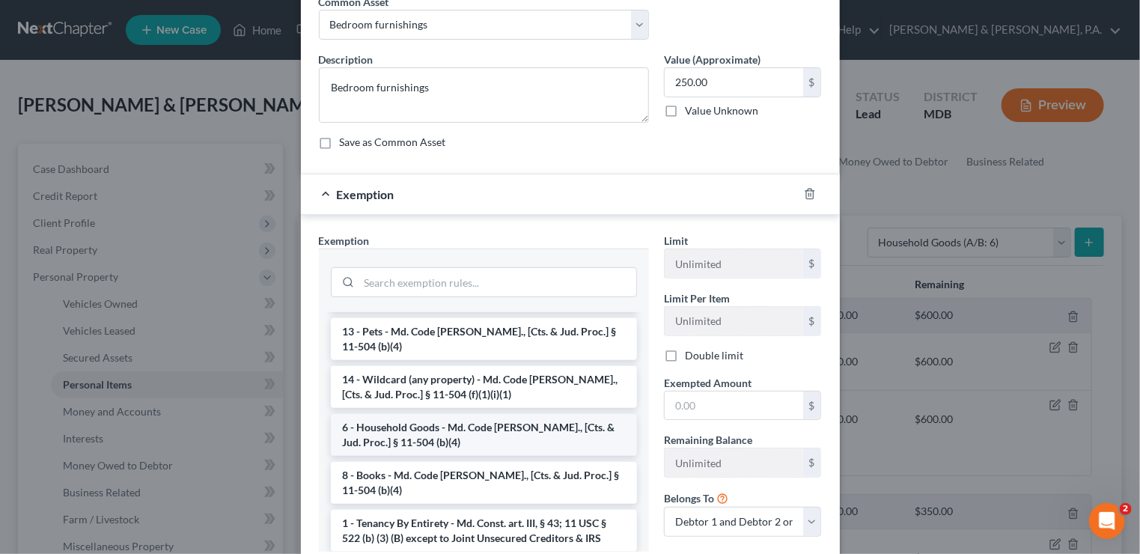
click at [504, 433] on li "6 - Household Goods - Md. Code Ann., [Cts. & Jud. Proc.] § 11-504 (b)(4)" at bounding box center [484, 435] width 306 height 42
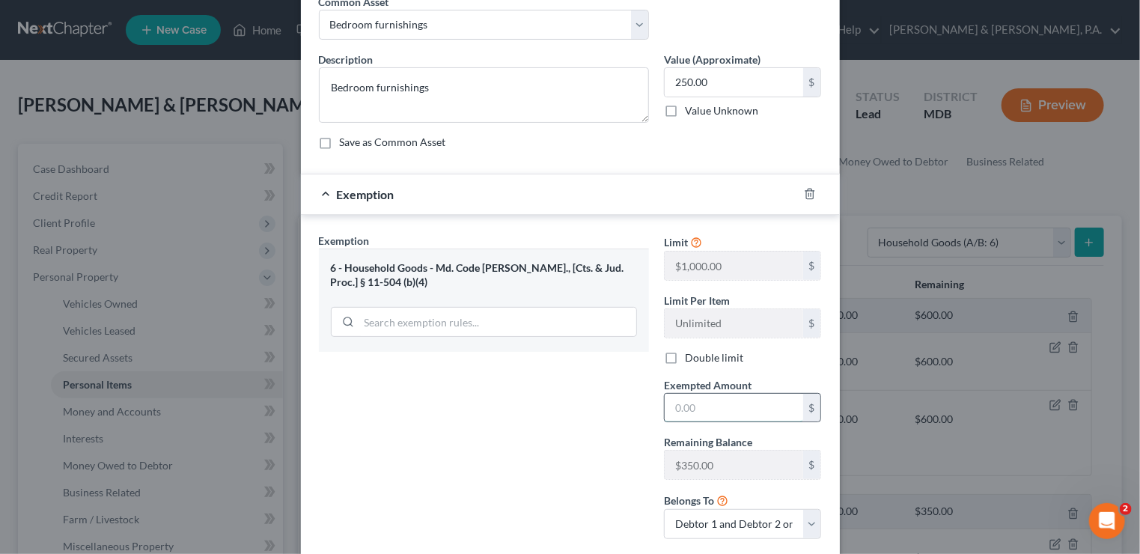
click at [686, 406] on input "text" at bounding box center [734, 408] width 138 height 28
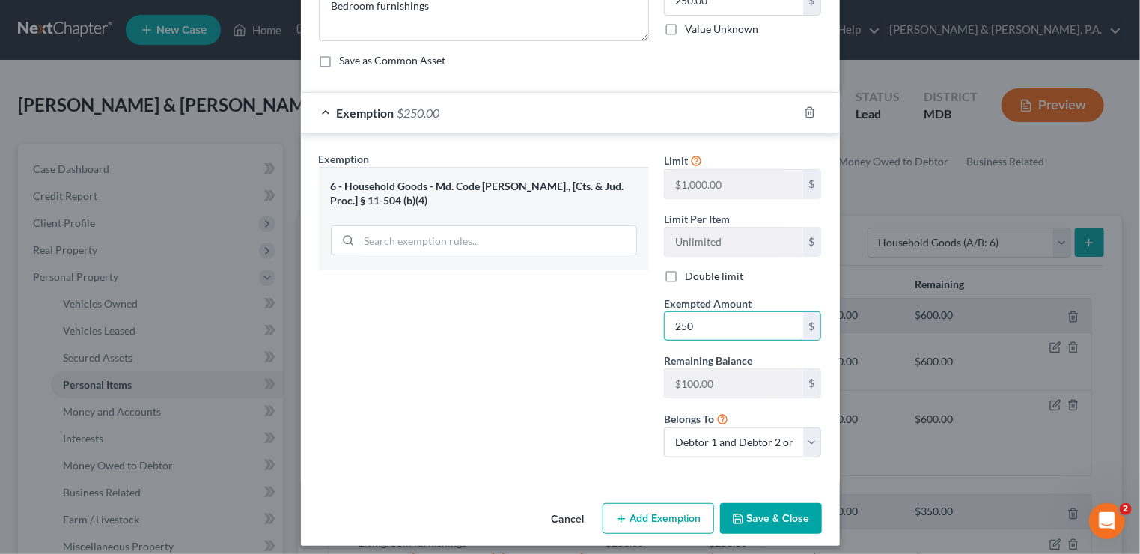
scroll to position [162, 0]
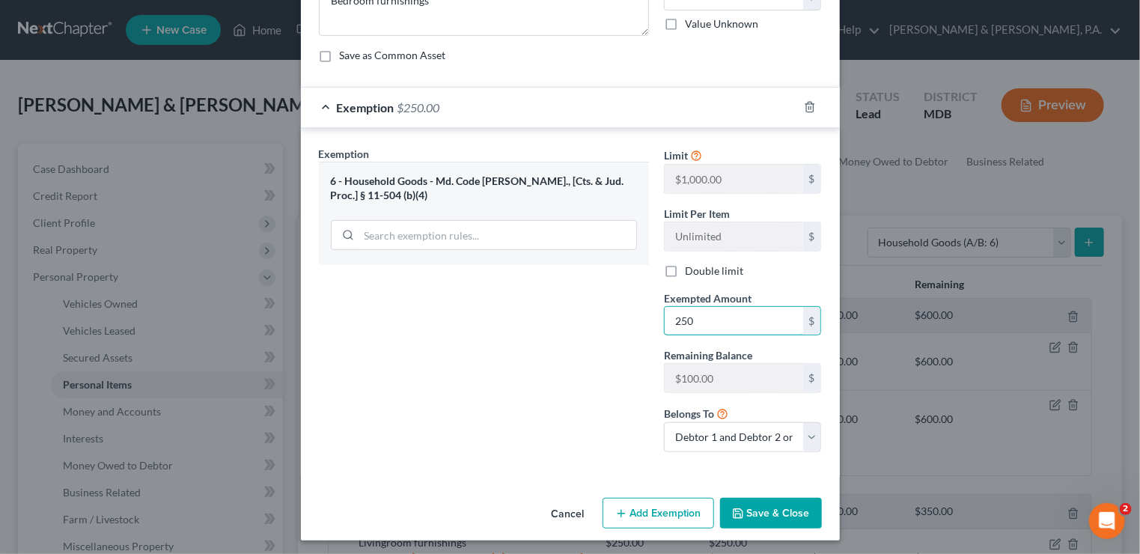
type input "250"
click at [746, 500] on button "Save & Close" at bounding box center [771, 513] width 102 height 31
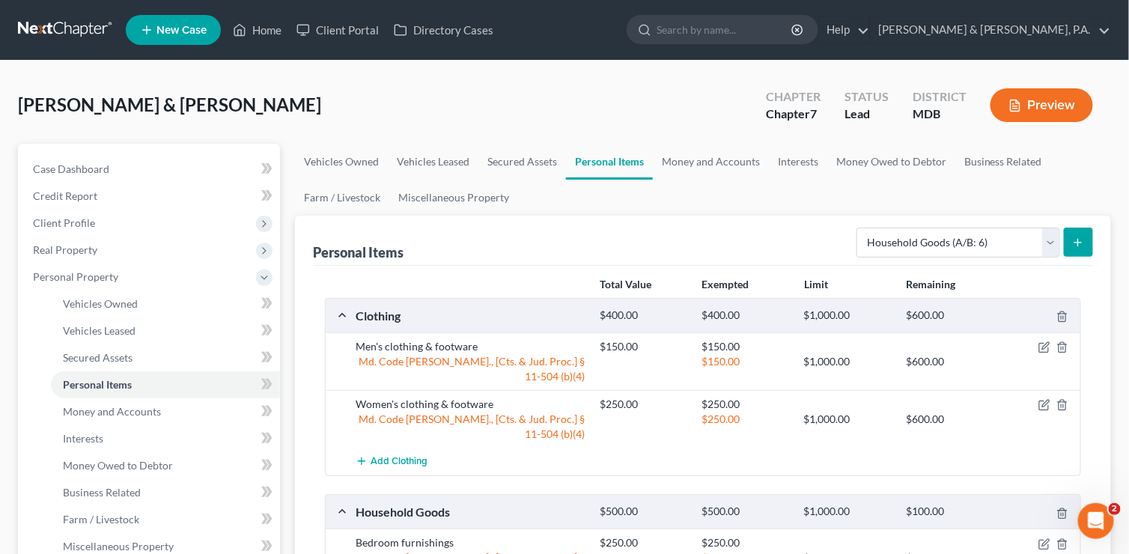
click at [1085, 242] on button "submit" at bounding box center [1078, 242] width 29 height 29
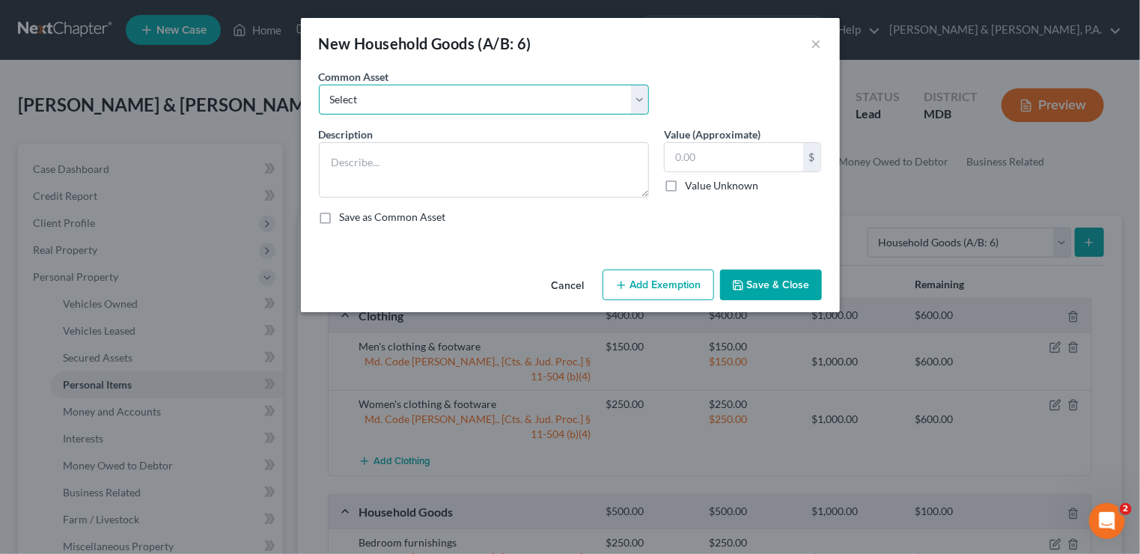
click at [639, 97] on select "Select Livingroom furnishings Kitchenware & appliances Household electronics (T…" at bounding box center [484, 100] width 330 height 30
select select "1"
click at [319, 85] on select "Select Livingroom furnishings Kitchenware & appliances Household electronics (T…" at bounding box center [484, 100] width 330 height 30
type textarea "Kitchenware & appliances"
type input "250.00"
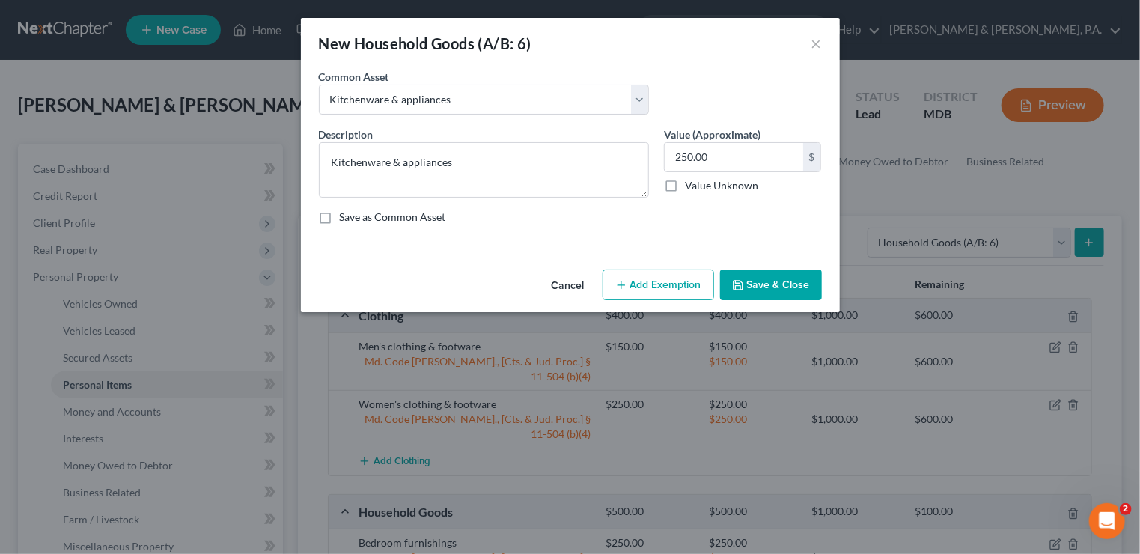
click at [674, 291] on button "Add Exemption" at bounding box center [659, 284] width 112 height 31
select select "2"
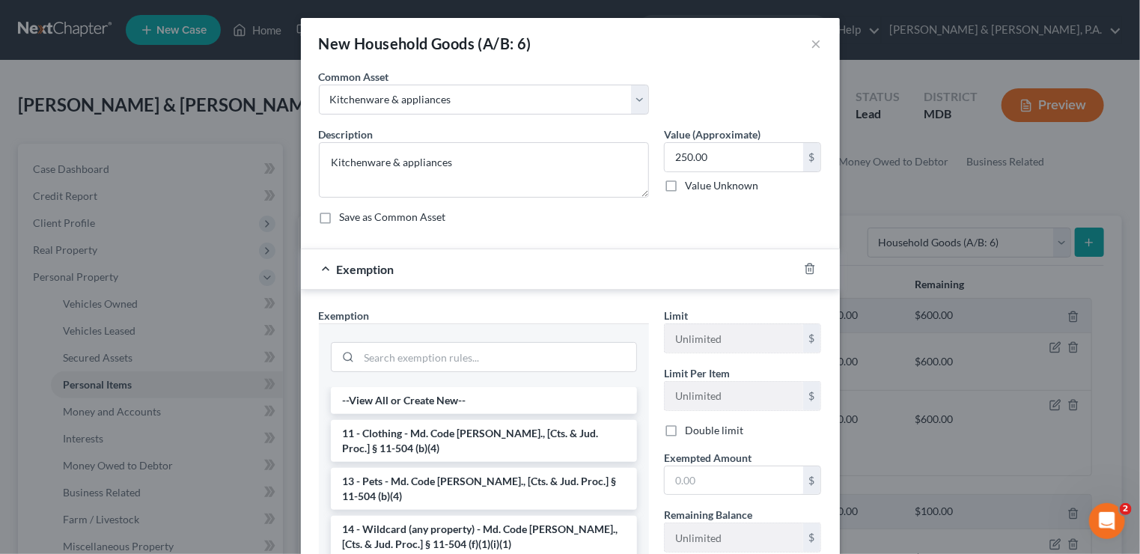
scroll to position [75, 0]
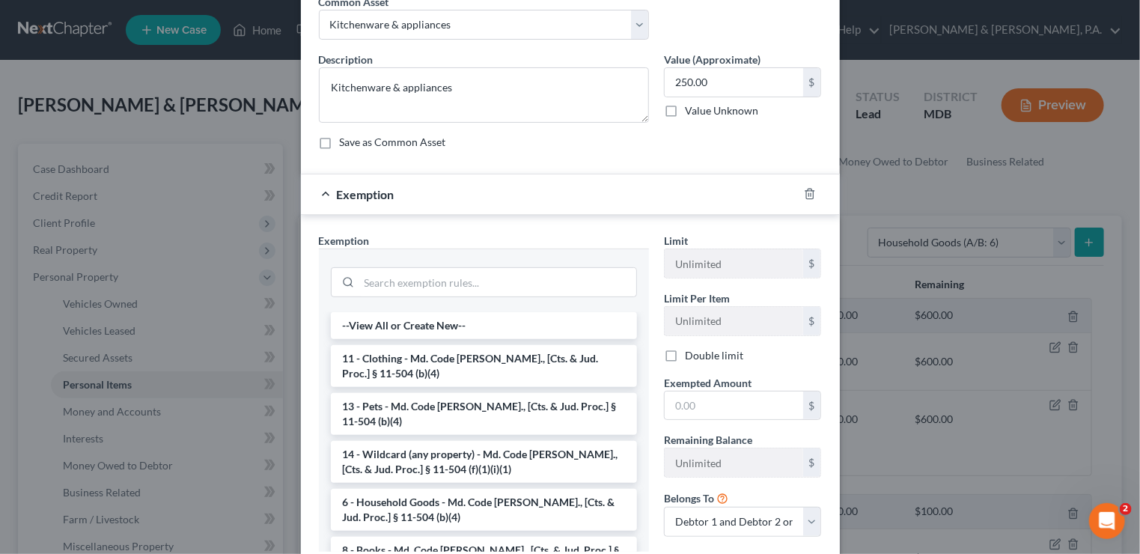
click at [564, 506] on li "6 - Household Goods - Md. Code Ann., [Cts. & Jud. Proc.] § 11-504 (b)(4)" at bounding box center [484, 510] width 306 height 42
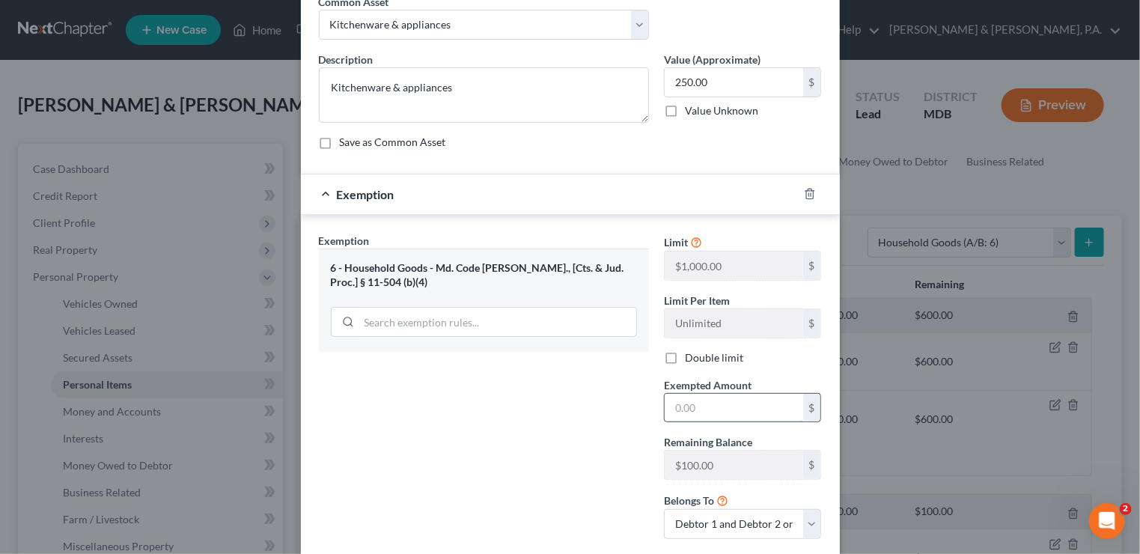
click at [705, 406] on input "text" at bounding box center [734, 408] width 138 height 28
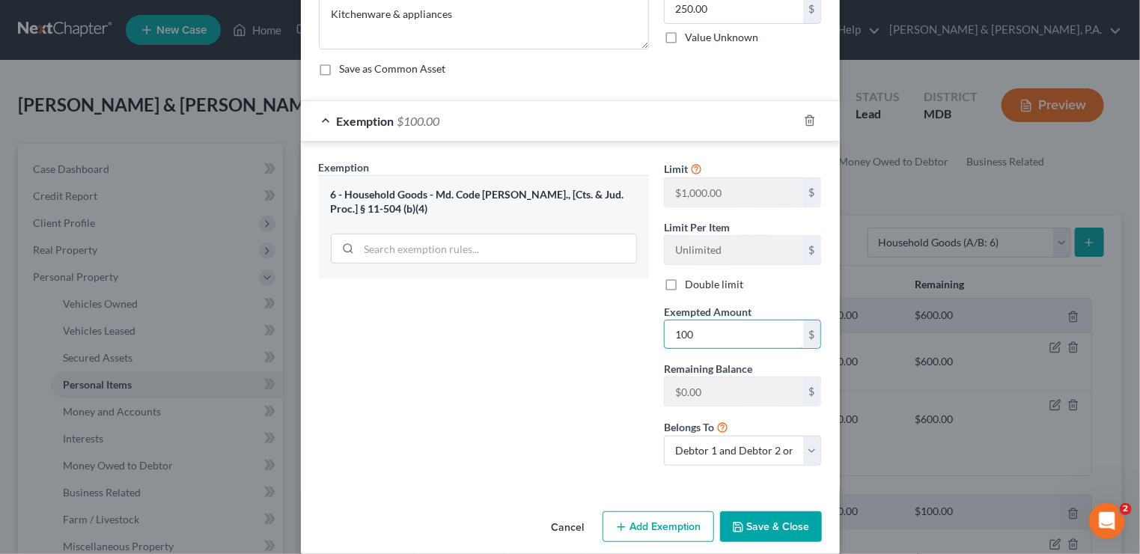
scroll to position [162, 0]
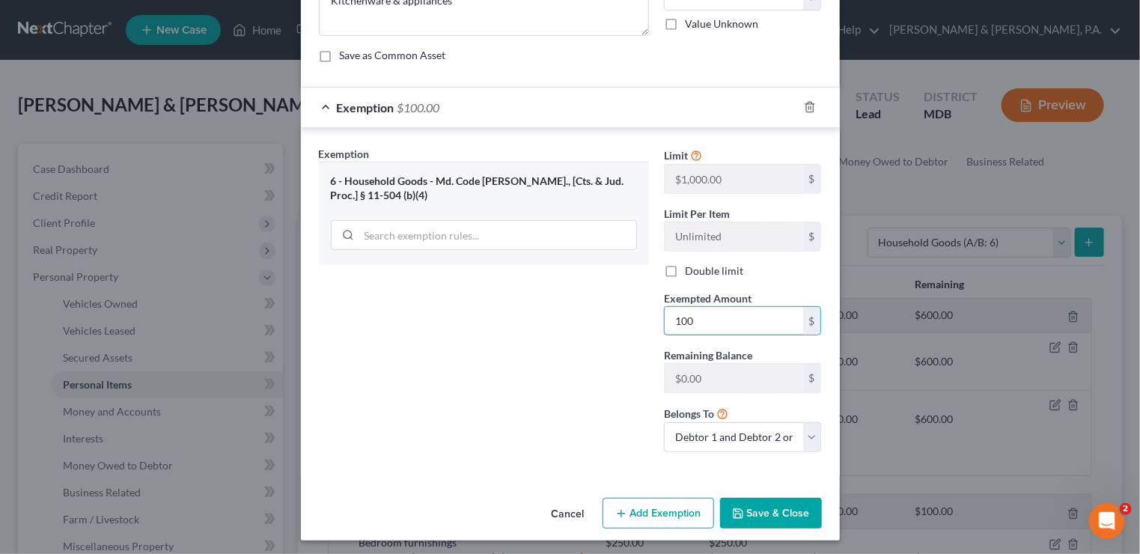
type input "100"
click at [651, 512] on button "Add Exemption" at bounding box center [659, 513] width 112 height 31
select select "2"
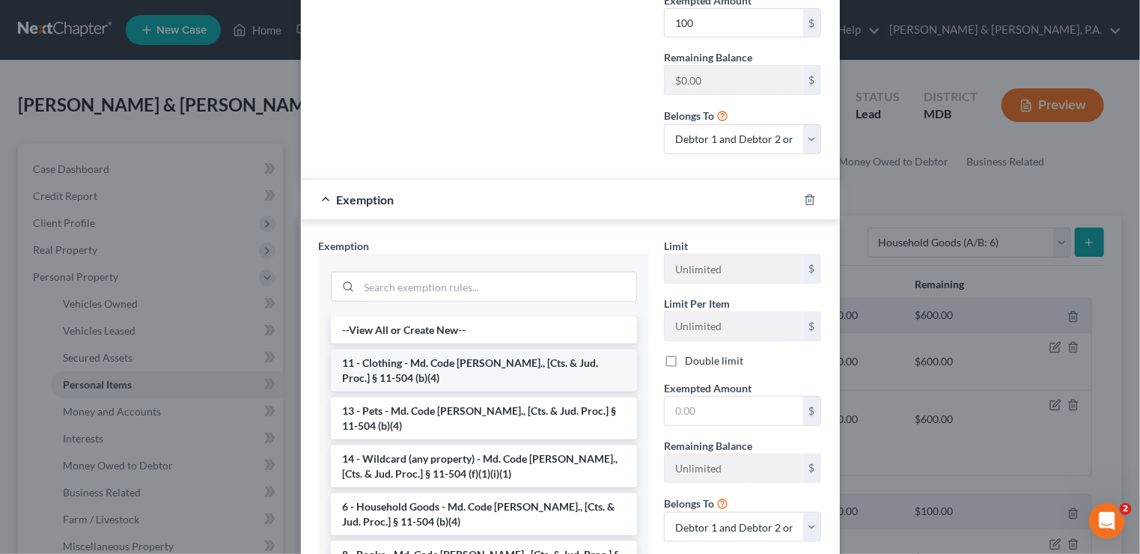
scroll to position [461, 0]
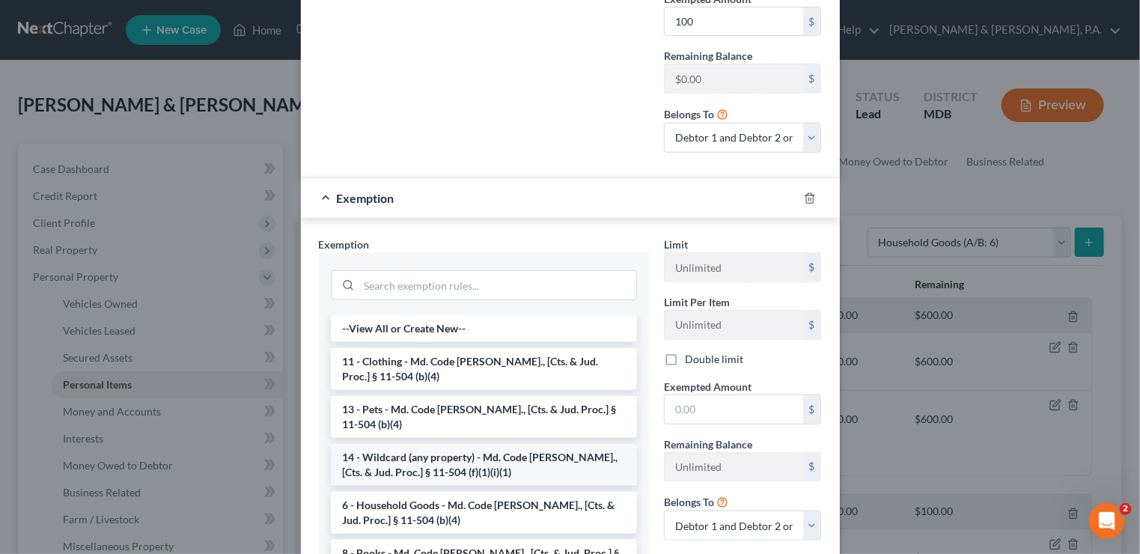
click at [510, 454] on li "14 - Wildcard (any property) - Md. Code Ann., [Cts. & Jud. Proc.] § 11-504 (f)(…" at bounding box center [484, 465] width 306 height 42
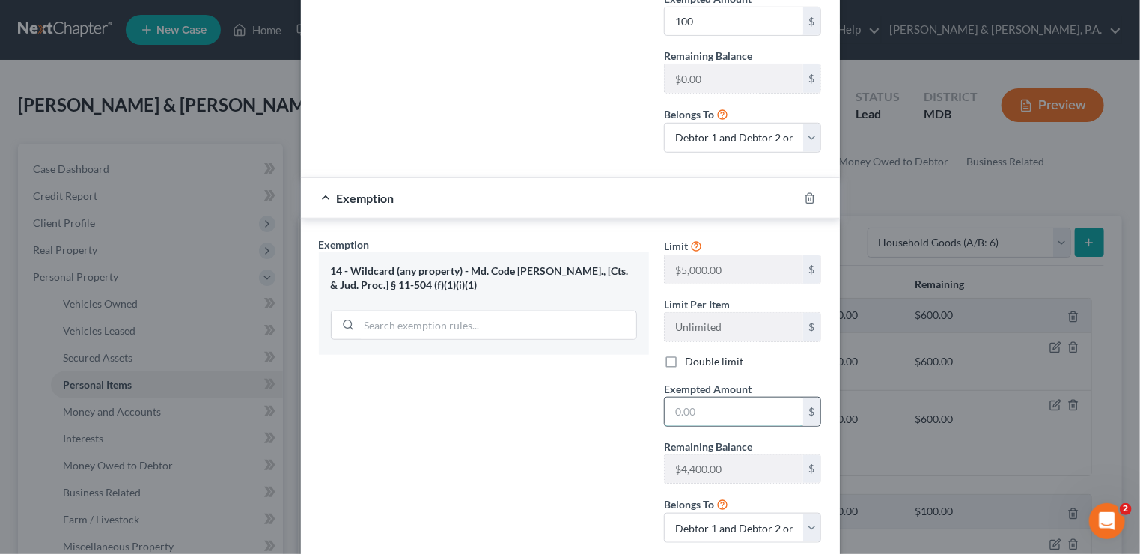
click at [689, 413] on input "text" at bounding box center [734, 411] width 138 height 28
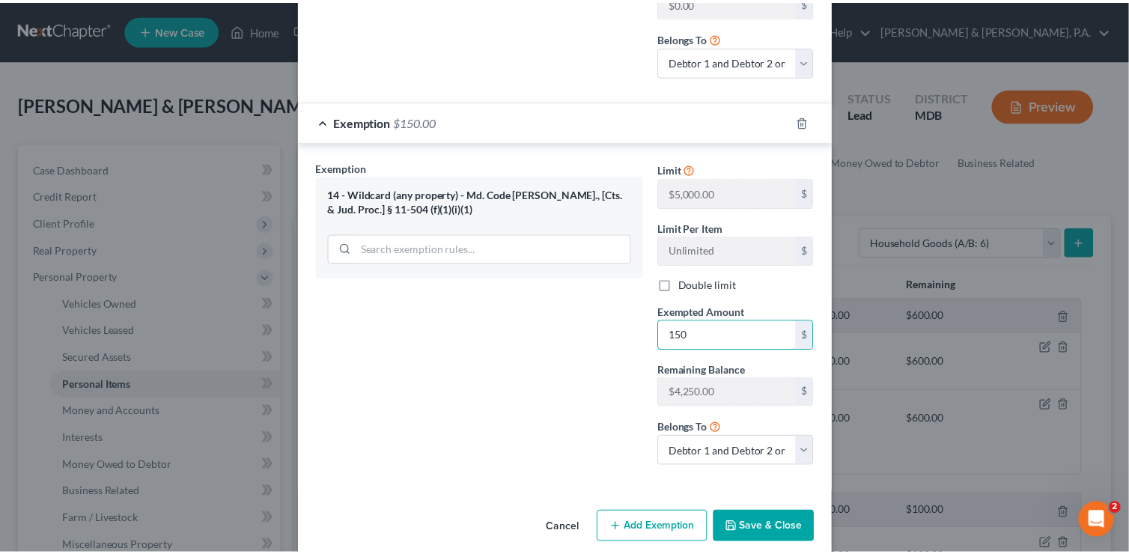
scroll to position [548, 0]
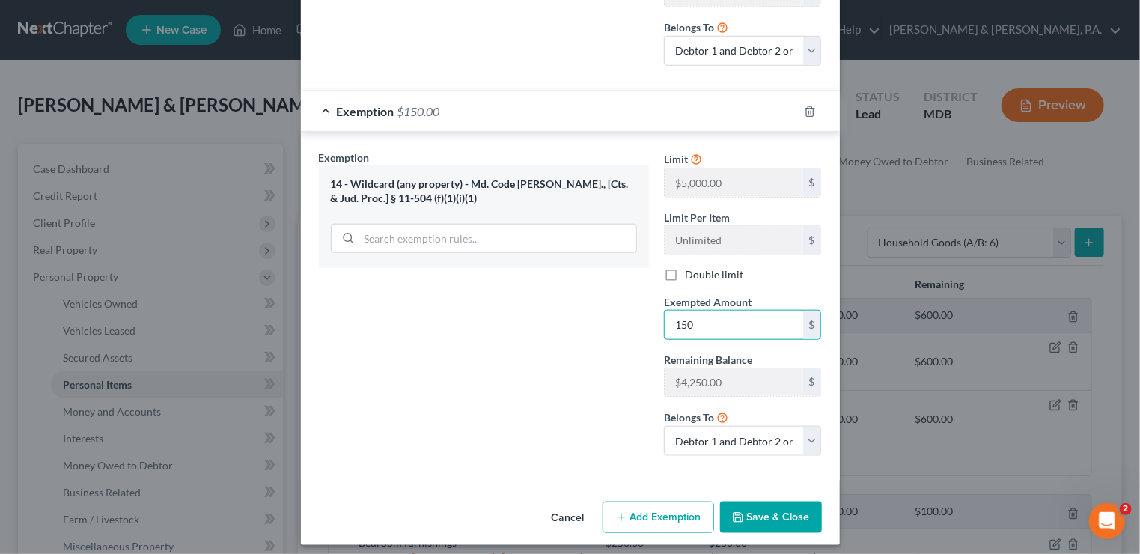
type input "150"
click at [752, 505] on button "Save & Close" at bounding box center [771, 517] width 102 height 31
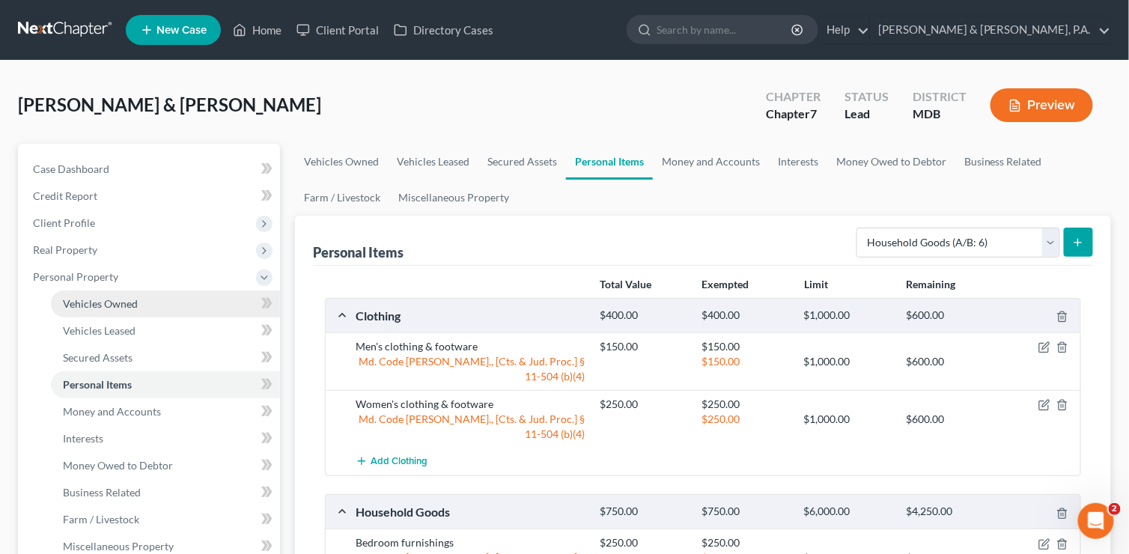
click at [177, 306] on link "Vehicles Owned" at bounding box center [165, 303] width 229 height 27
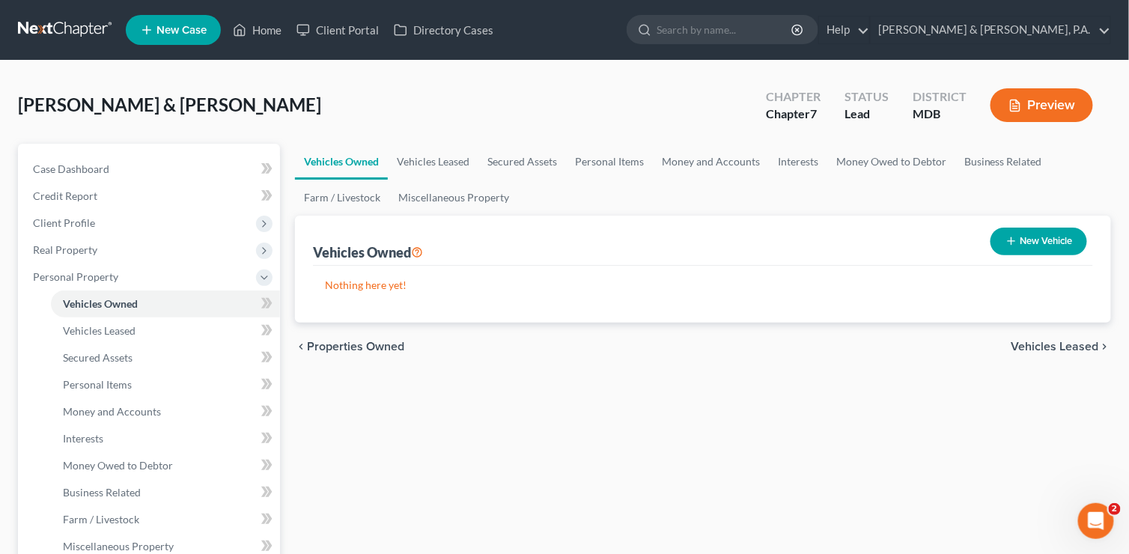
click at [1049, 240] on button "New Vehicle" at bounding box center [1038, 242] width 97 height 28
select select "0"
select select "2"
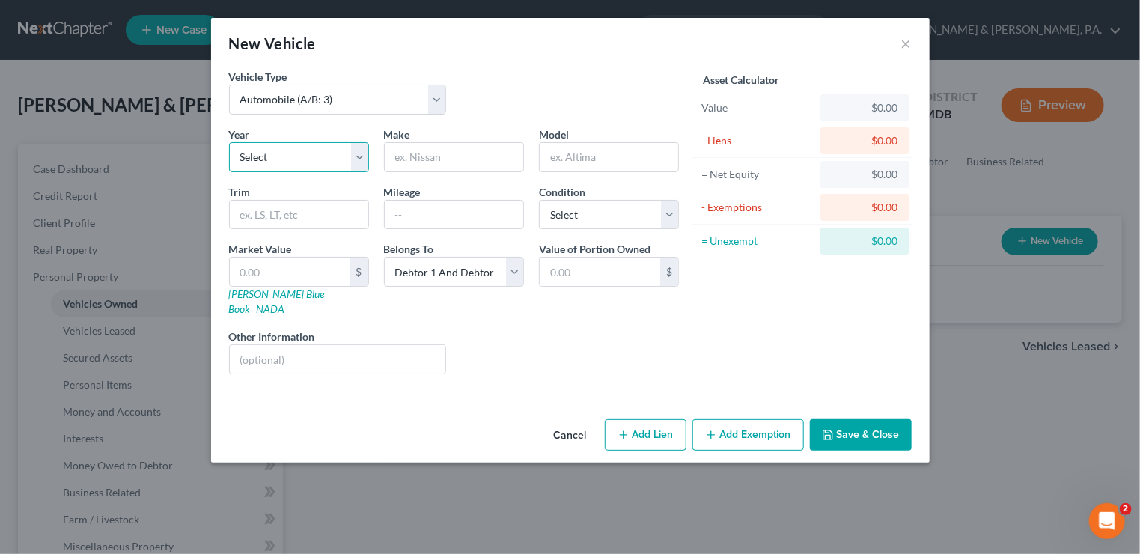
click at [363, 155] on select "Select 2026 2025 2024 2023 2022 2021 2020 2019 2018 2017 2016 2015 2014 2013 20…" at bounding box center [299, 157] width 140 height 30
select select "1"
click at [229, 142] on select "Select 2026 2025 2024 2023 2022 2021 2020 2019 2018 2017 2016 2015 2014 2013 20…" at bounding box center [299, 157] width 140 height 30
click at [437, 156] on input "text" at bounding box center [454, 157] width 138 height 28
type input "Hyundai"
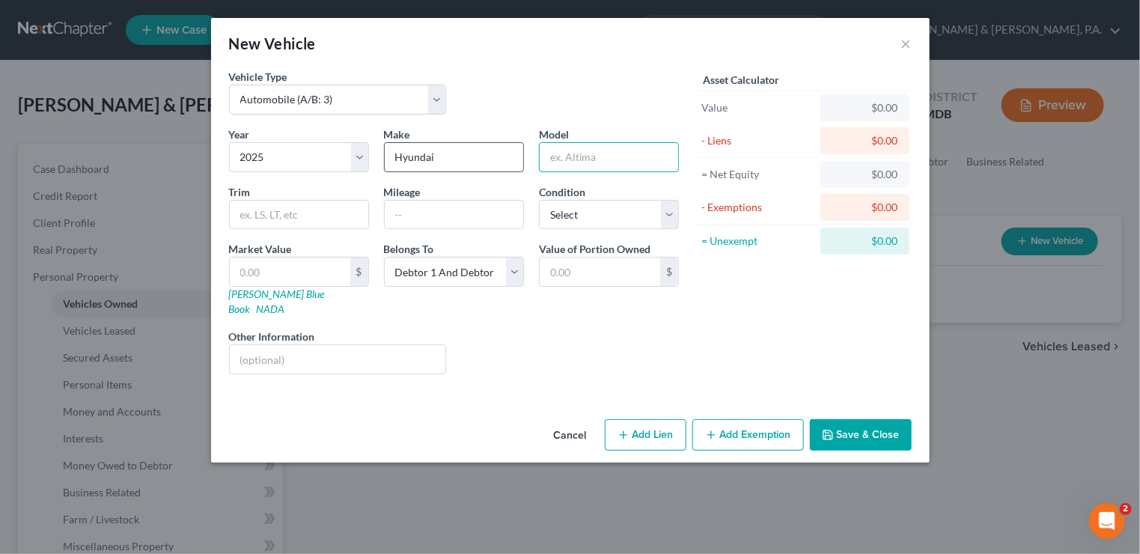
type input "W"
type input "Elantra"
click at [863, 419] on button "Save & Close" at bounding box center [861, 434] width 102 height 31
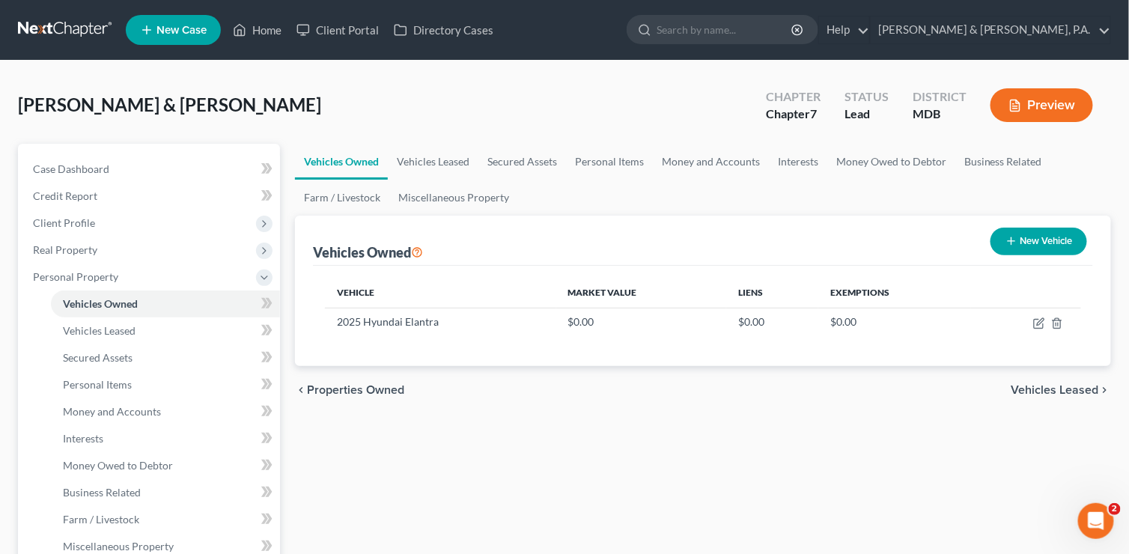
click at [75, 72] on div "Richardson, Aaron & Melody Upgraded Chapter Chapter 7 Status Lead District MDB …" at bounding box center [564, 550] width 1129 height 978
